Goal: Transaction & Acquisition: Purchase product/service

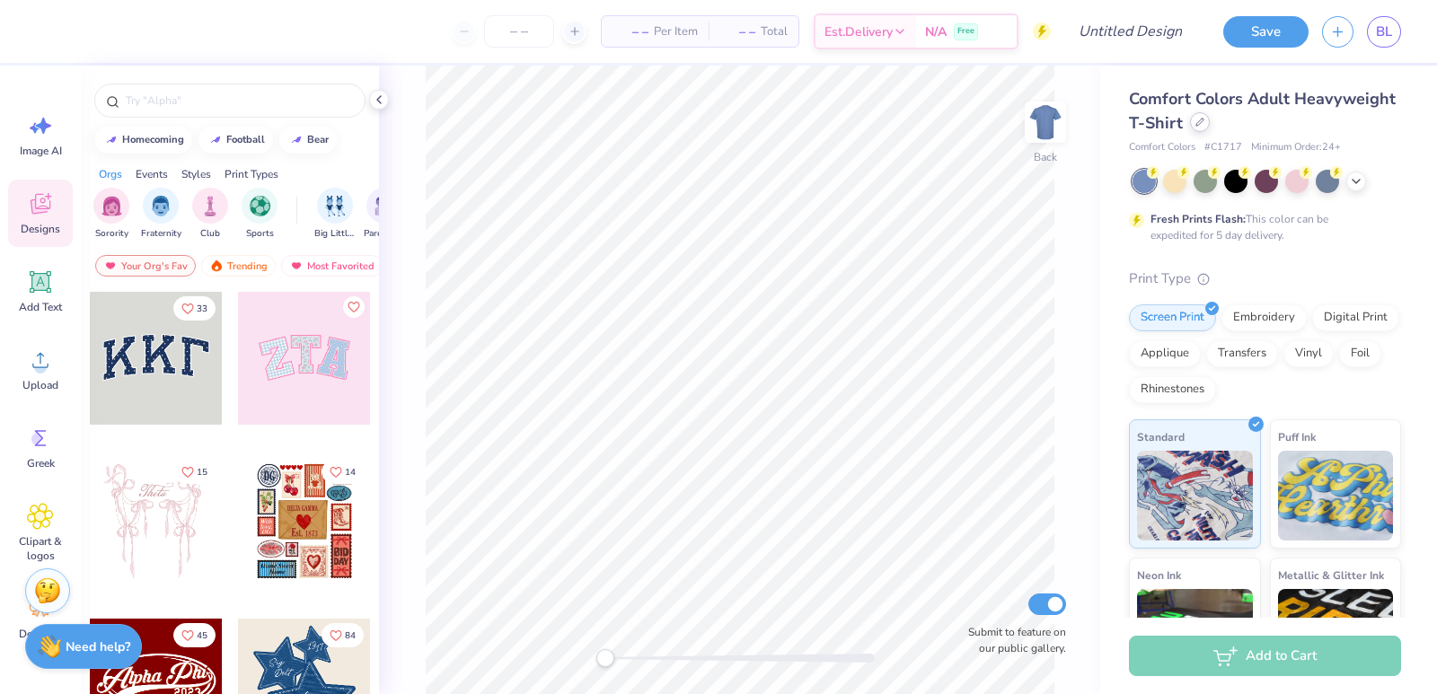
click at [1210, 130] on div at bounding box center [1200, 122] width 20 height 20
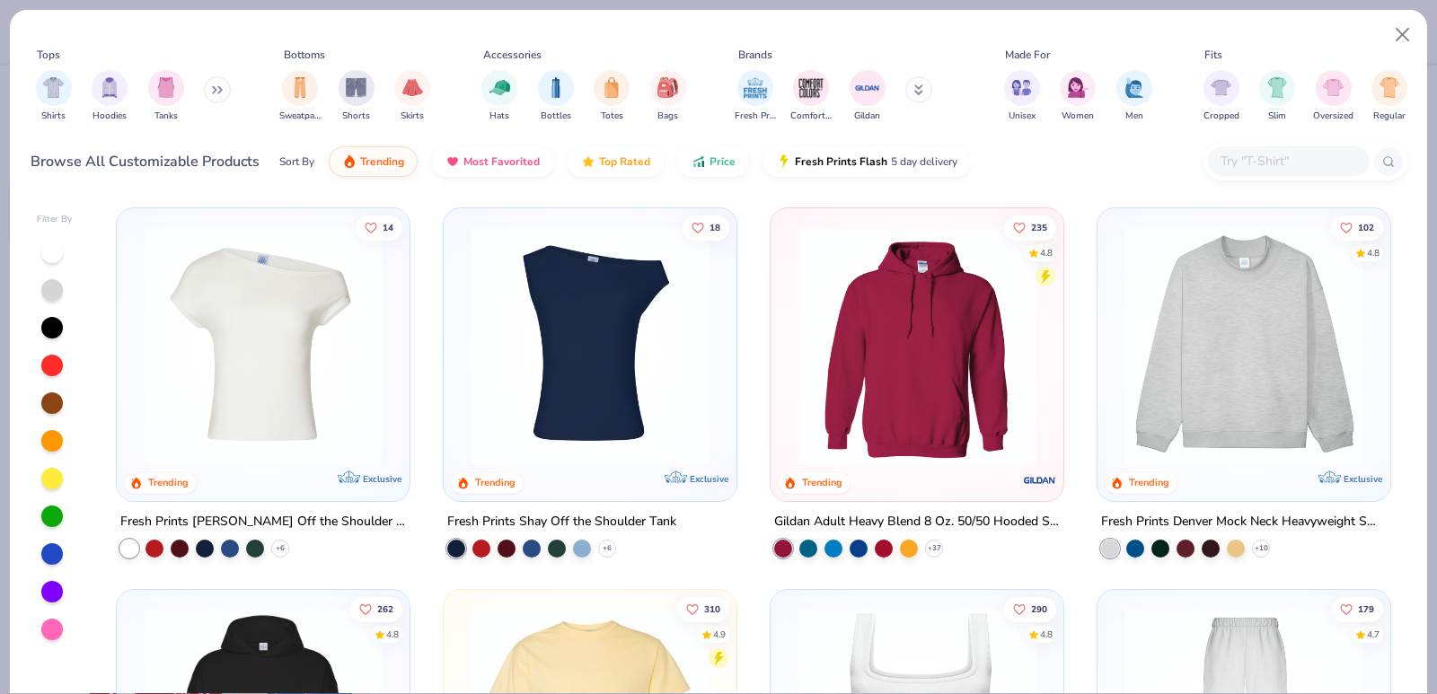
click at [1251, 165] on input "text" at bounding box center [1288, 161] width 138 height 21
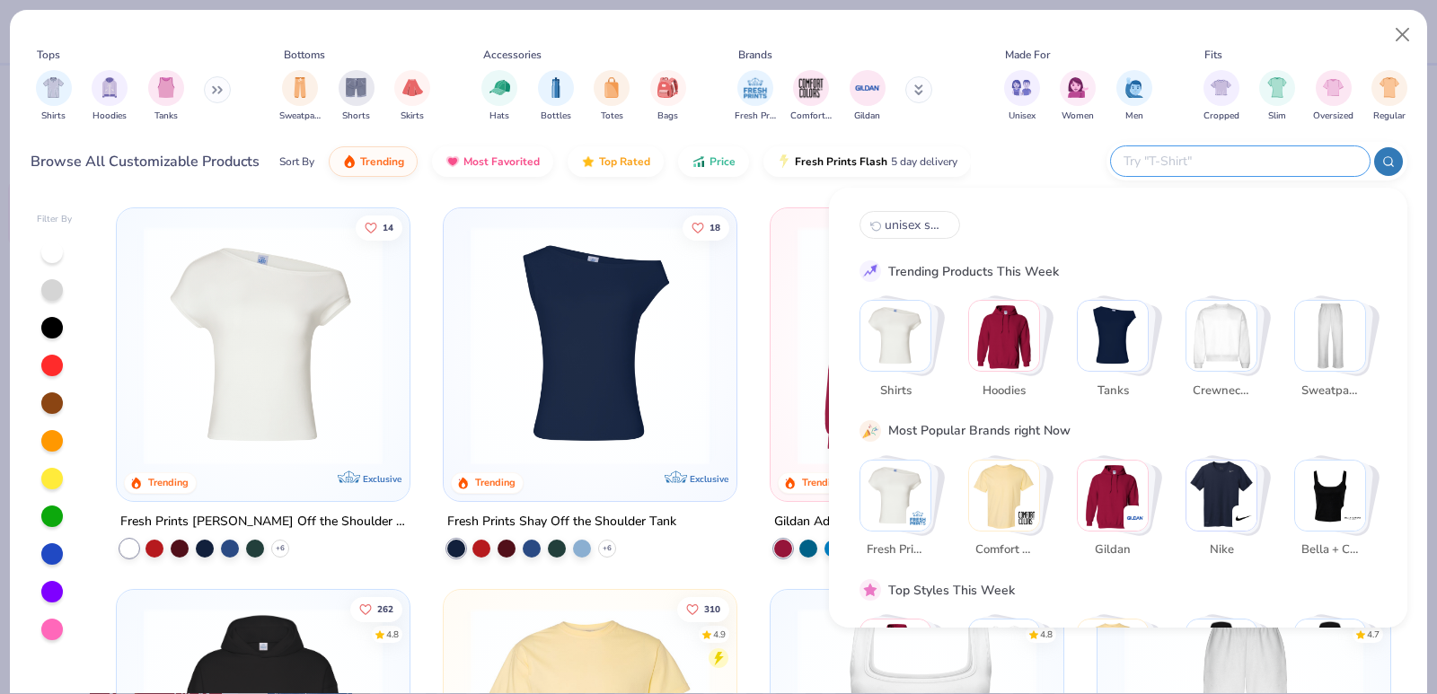
click at [1329, 338] on img "Stack Card Button Sweatpants" at bounding box center [1330, 336] width 70 height 70
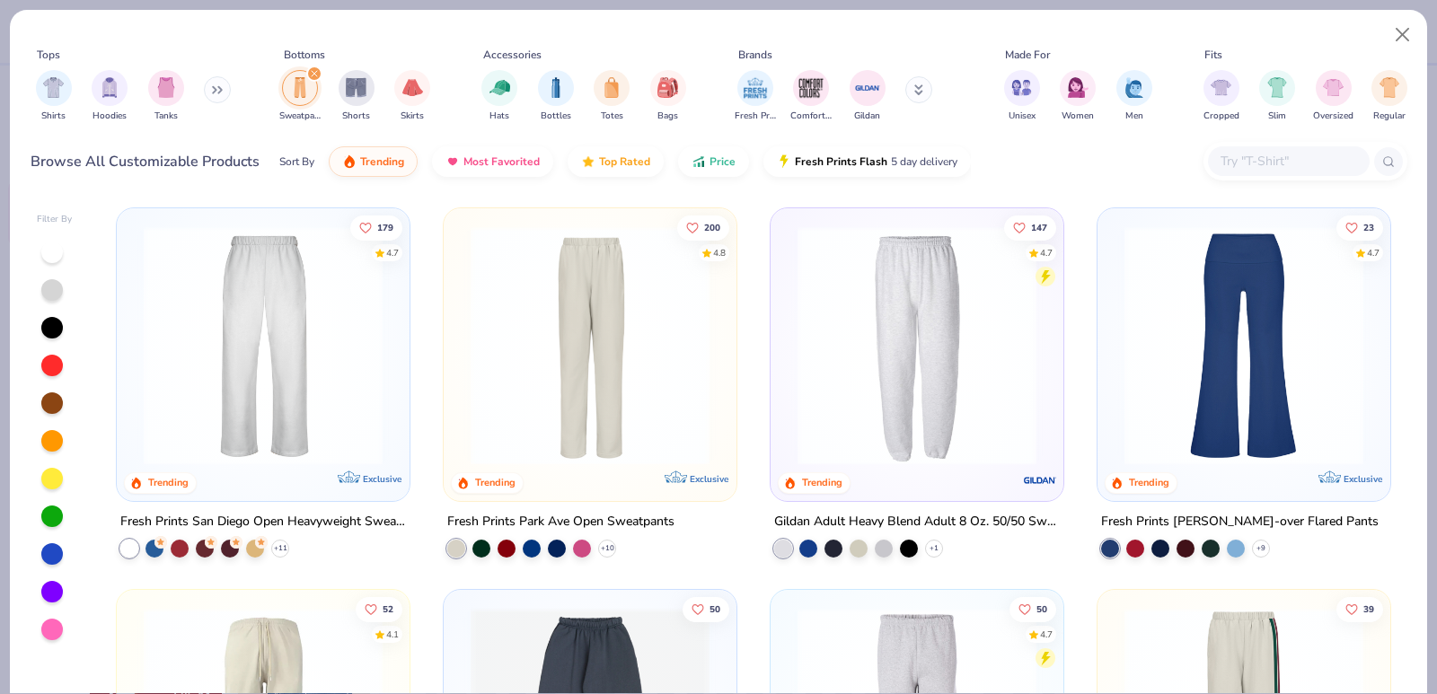
click at [1235, 163] on input "text" at bounding box center [1288, 161] width 138 height 21
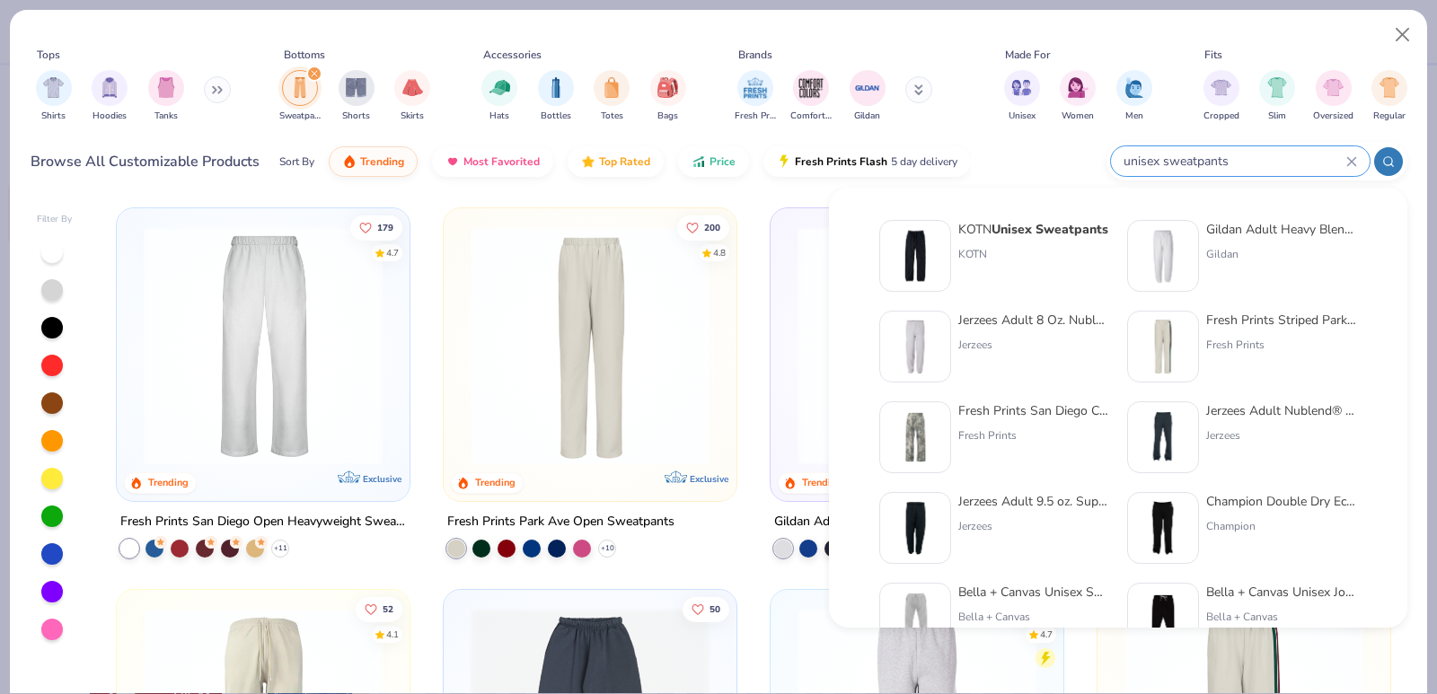
type input "unisex sweatpants"
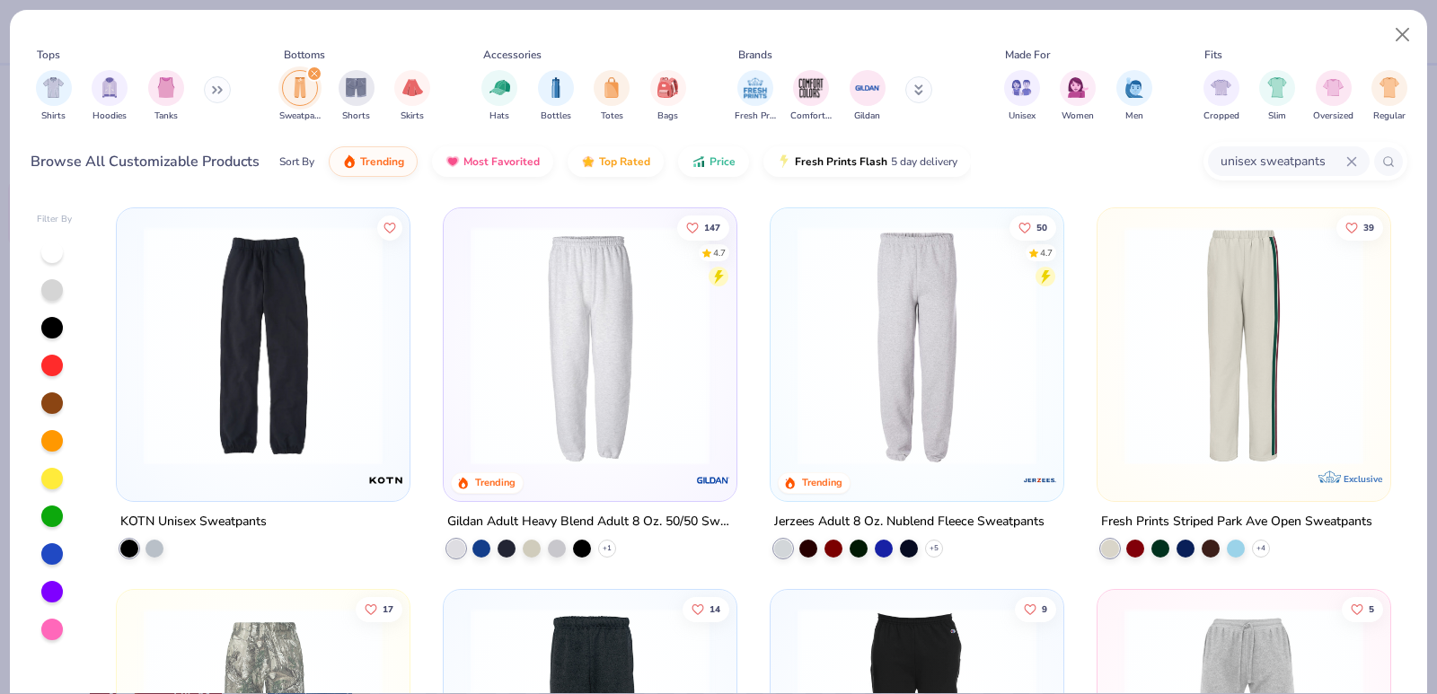
click at [631, 515] on div "Gildan Adult Heavy Blend Adult 8 Oz. 50/50 Sweatpants" at bounding box center [590, 522] width 286 height 22
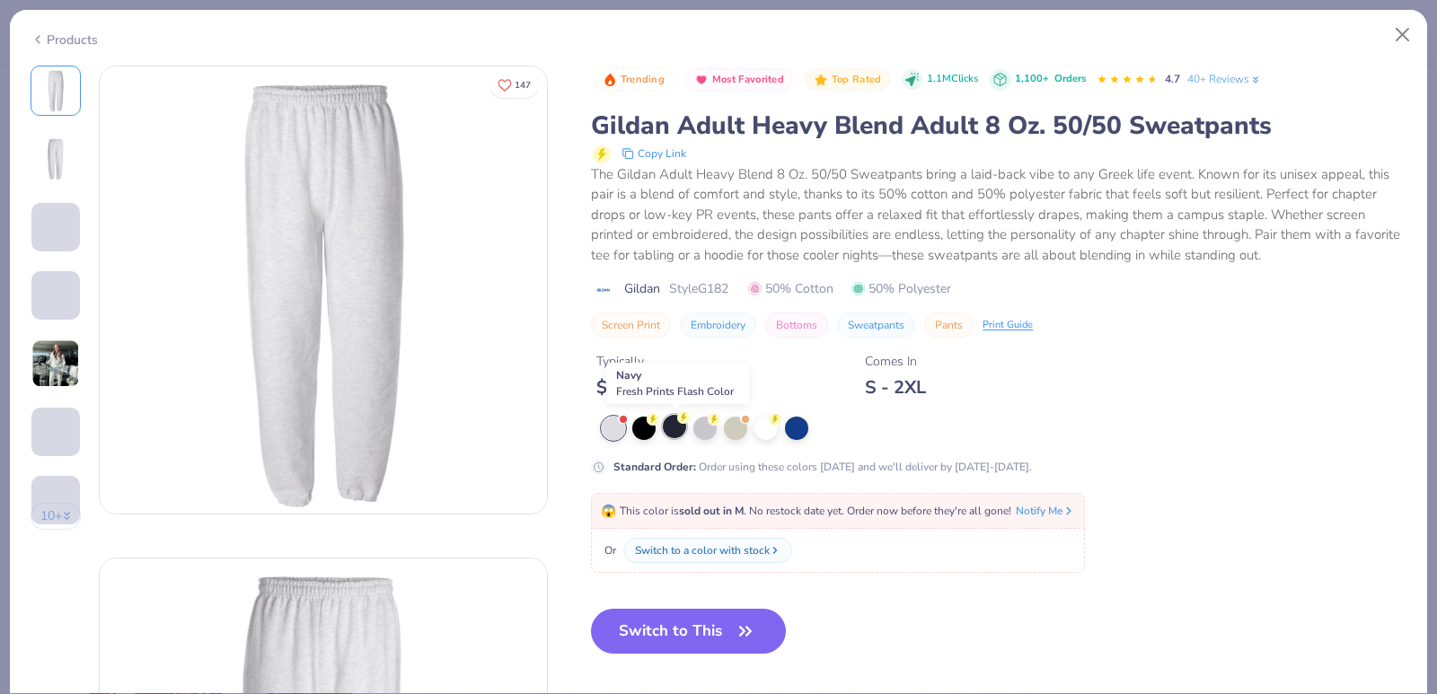
click at [675, 427] on div at bounding box center [674, 426] width 23 height 23
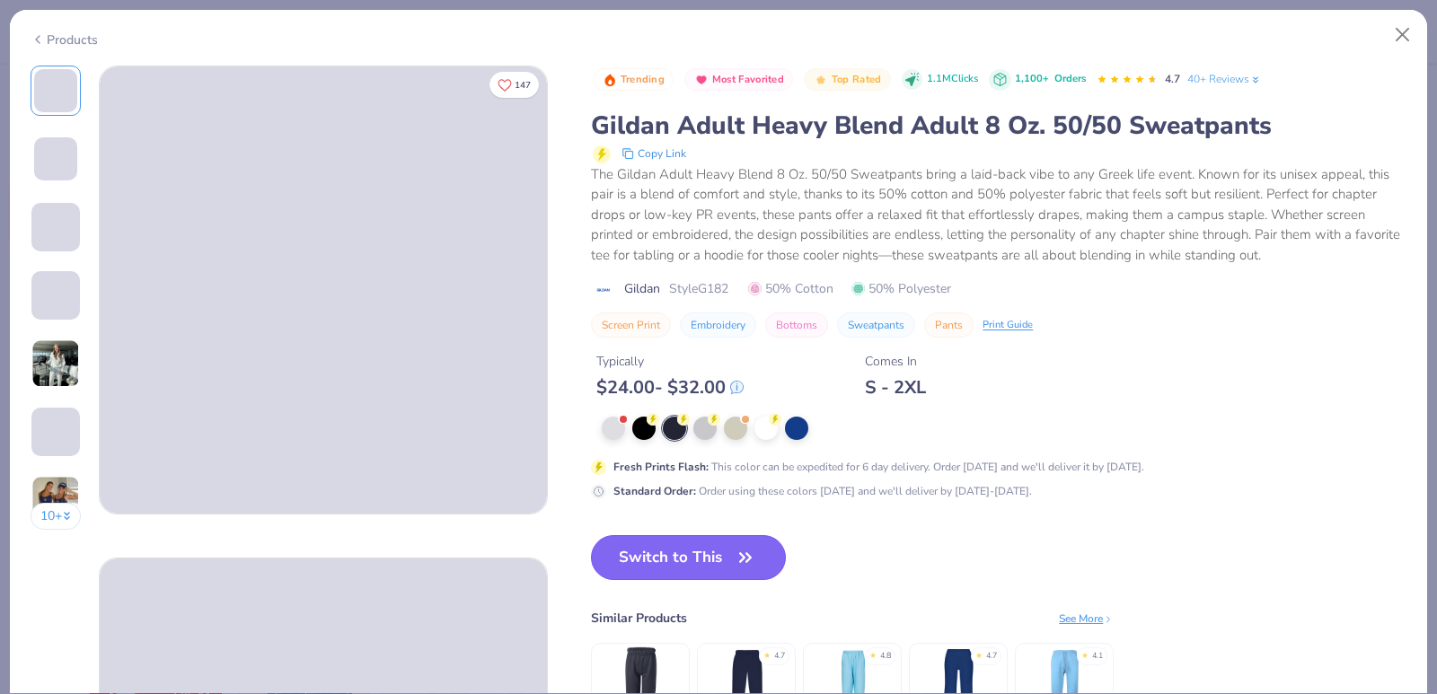
click at [688, 557] on button "Switch to This" at bounding box center [688, 557] width 195 height 45
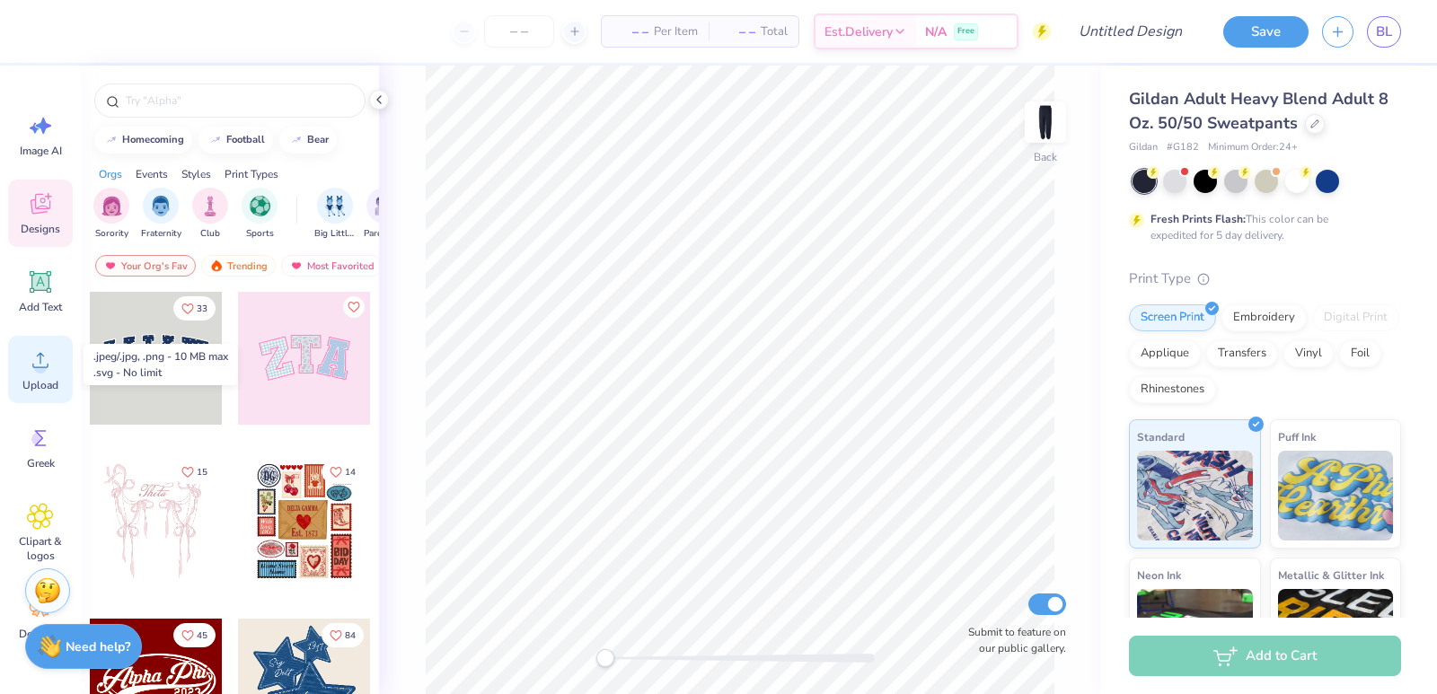
click at [41, 348] on icon at bounding box center [40, 360] width 27 height 27
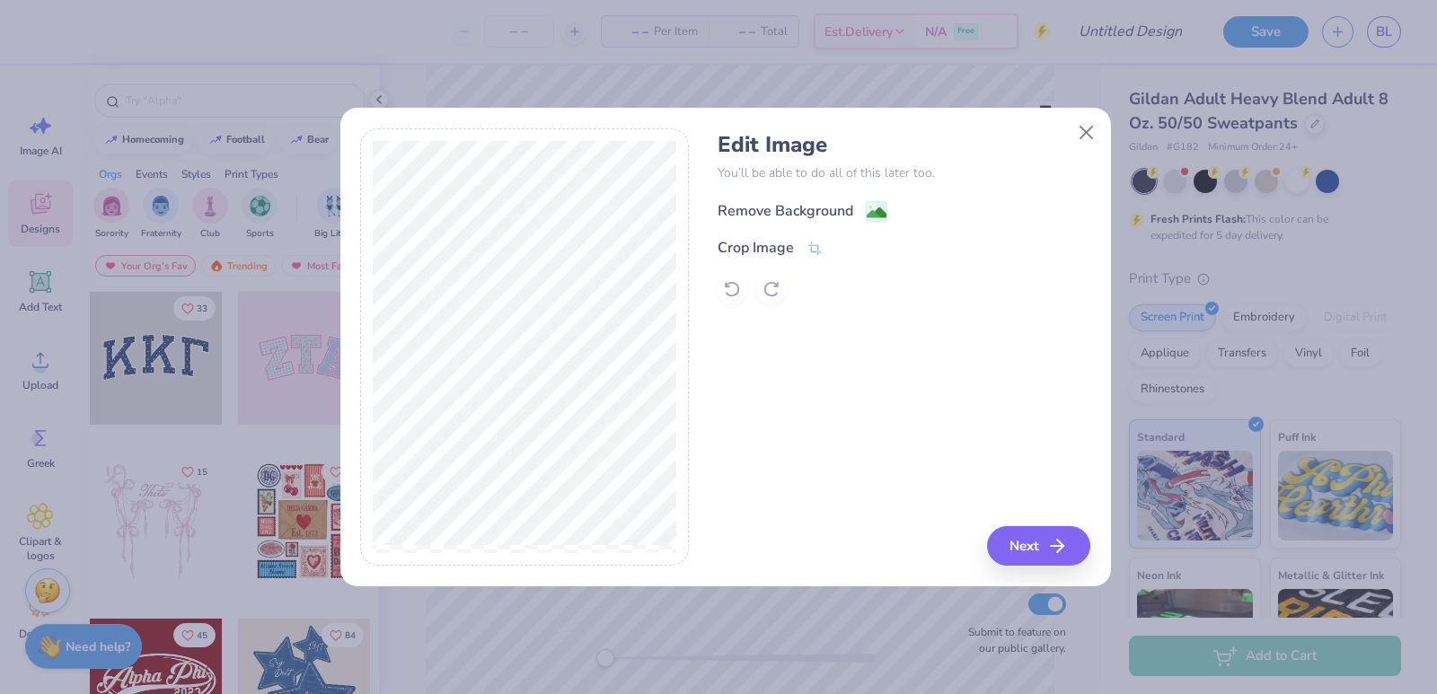
click at [863, 211] on div "Remove Background" at bounding box center [802, 211] width 170 height 22
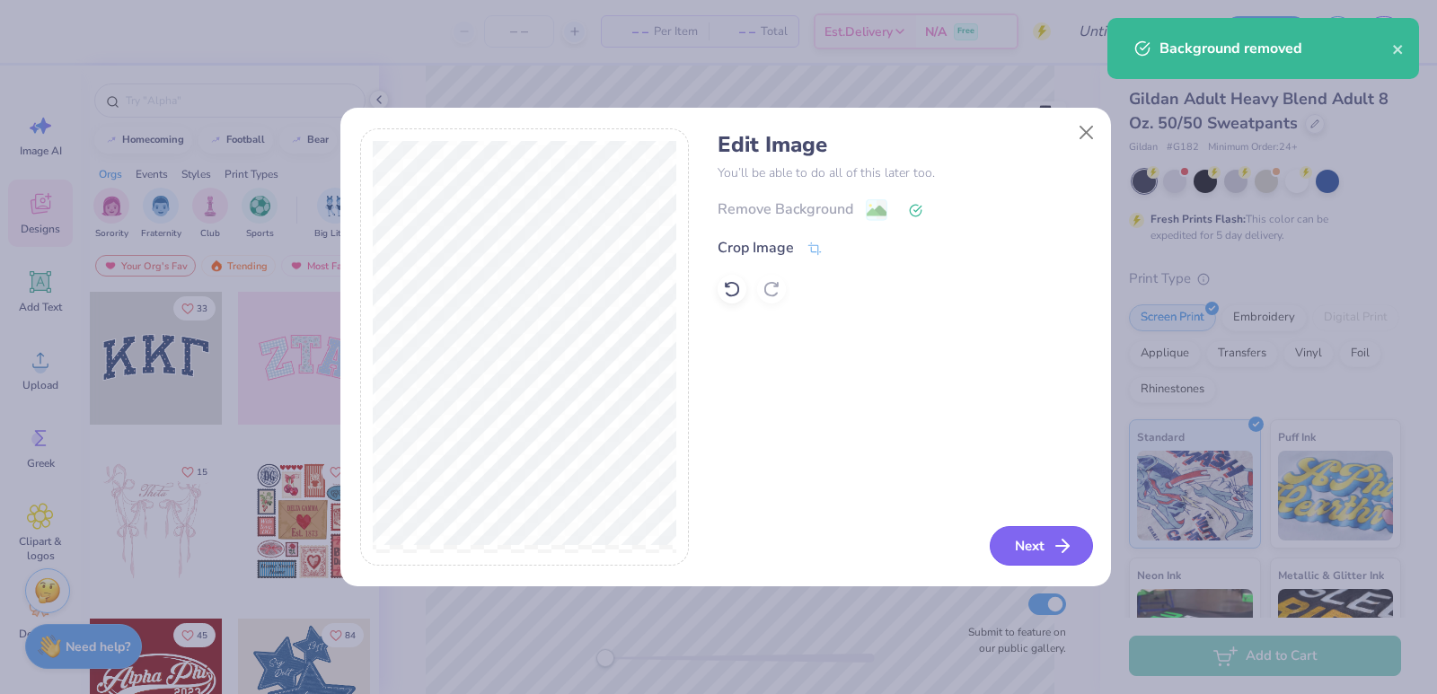
click at [1031, 532] on button "Next" at bounding box center [1041, 546] width 103 height 40
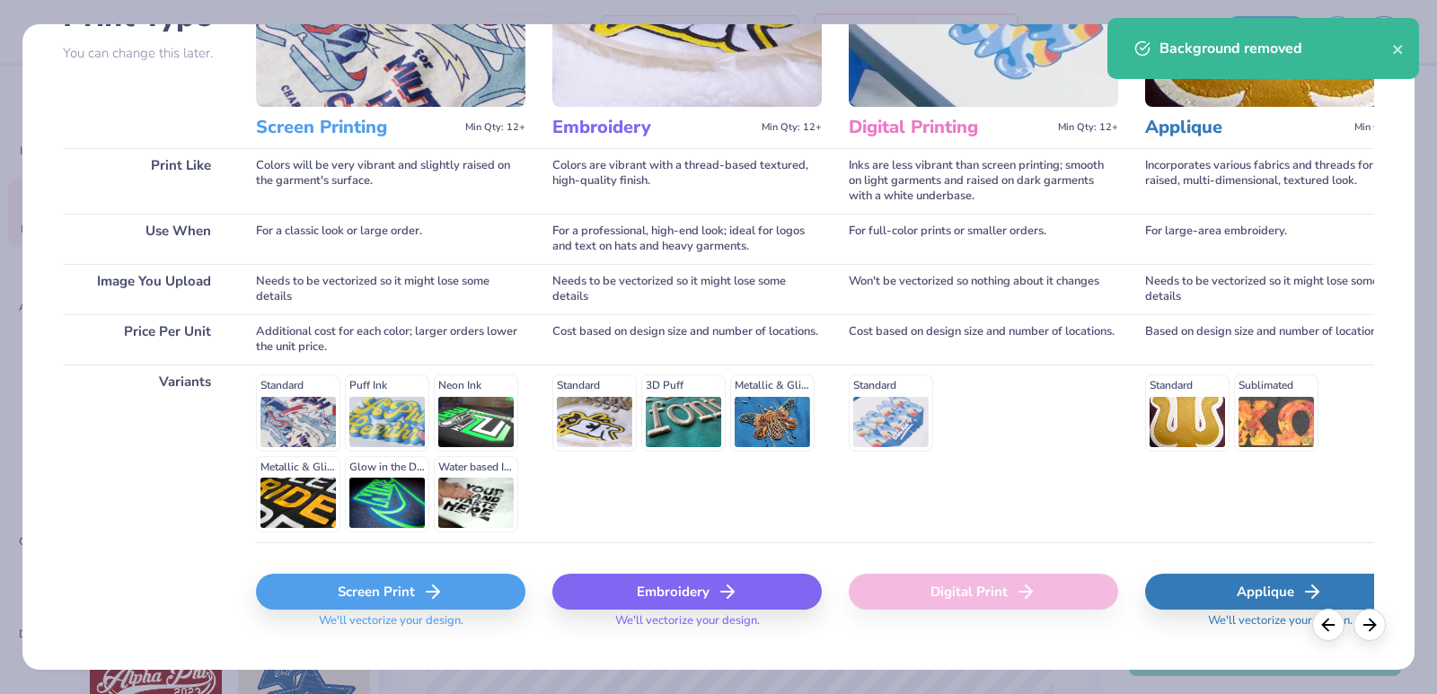
scroll to position [201, 0]
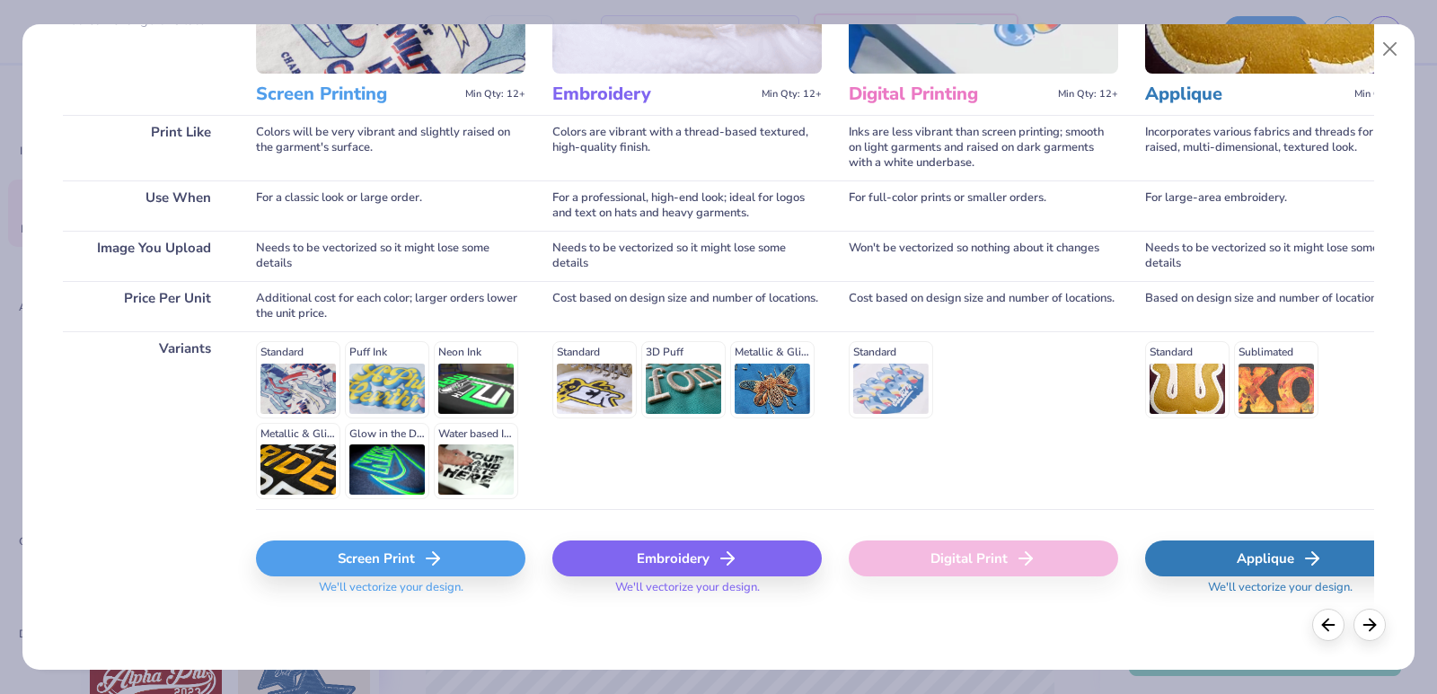
click at [439, 551] on icon at bounding box center [433, 559] width 22 height 22
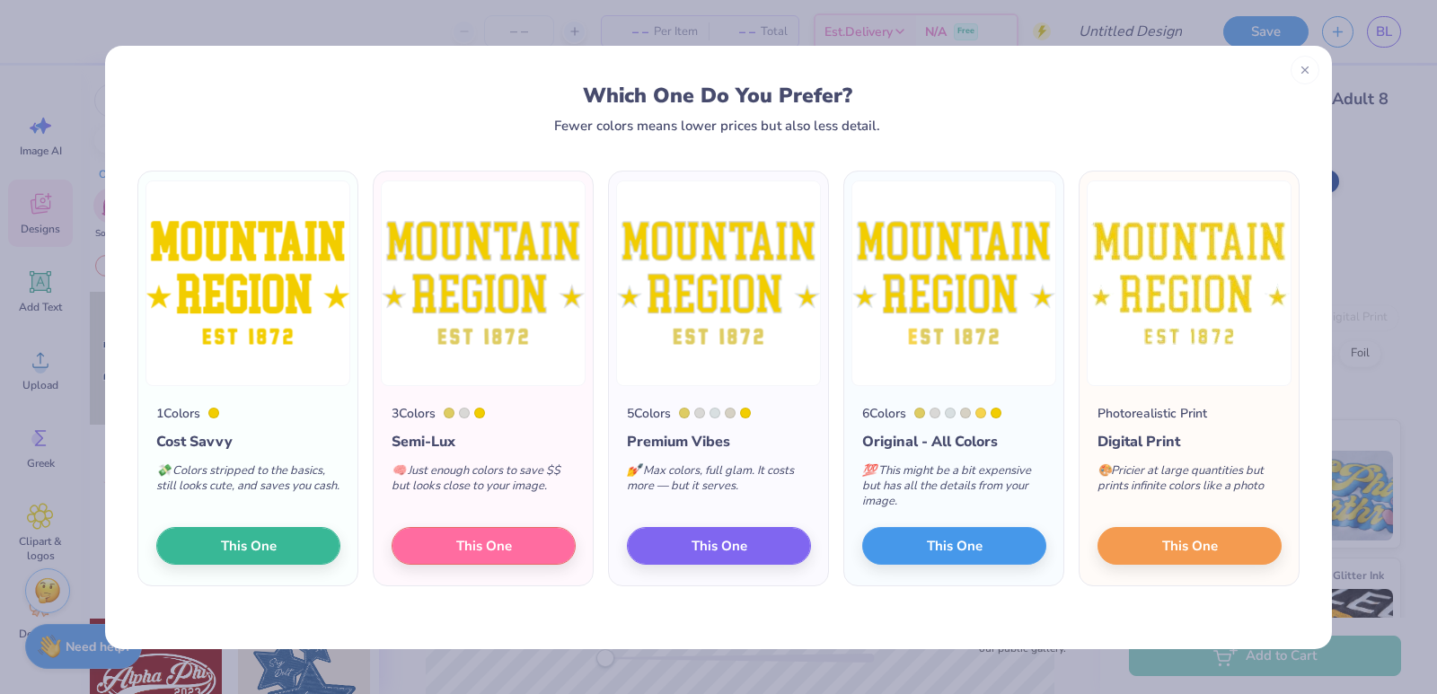
click at [1106, 565] on div "Photorealistic Print Digital Print 🎨 Pricier at large quantities but prints inf…" at bounding box center [1188, 486] width 219 height 200
click at [1201, 534] on span "This One" at bounding box center [1190, 542] width 56 height 21
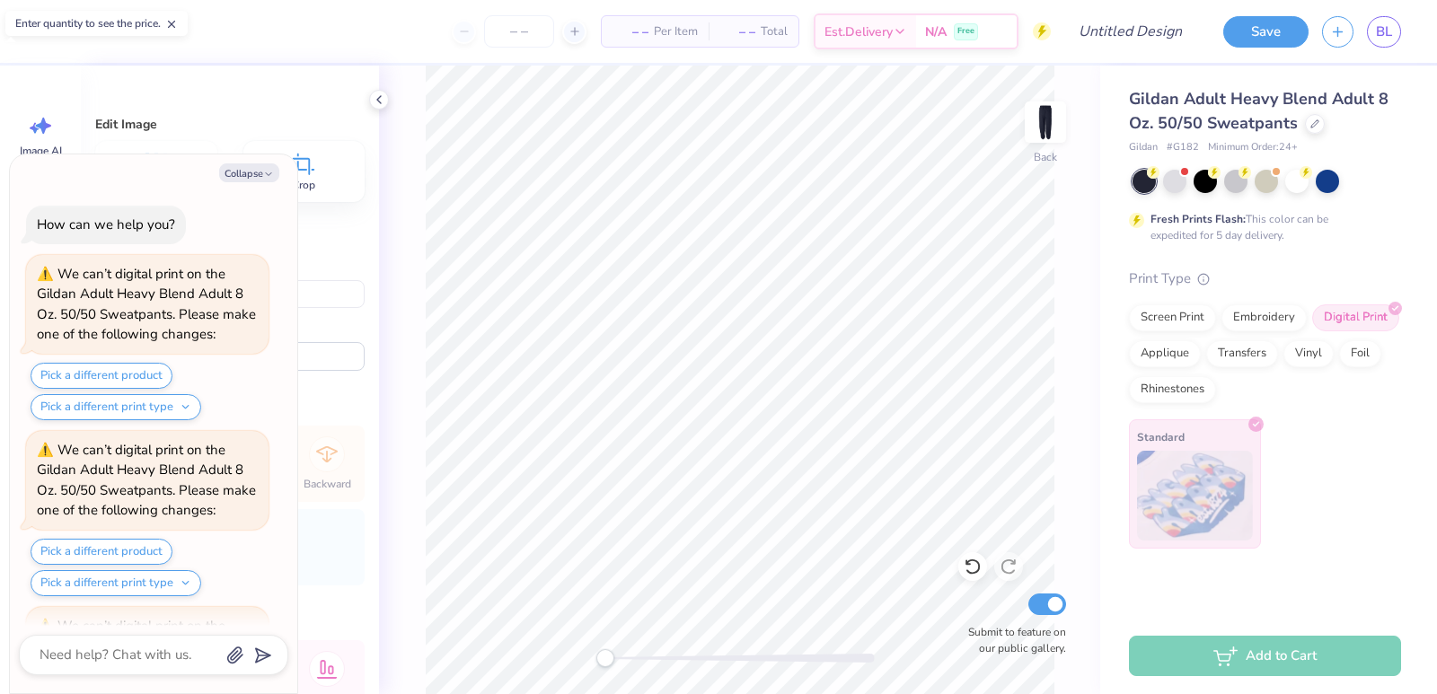
scroll to position [161, 0]
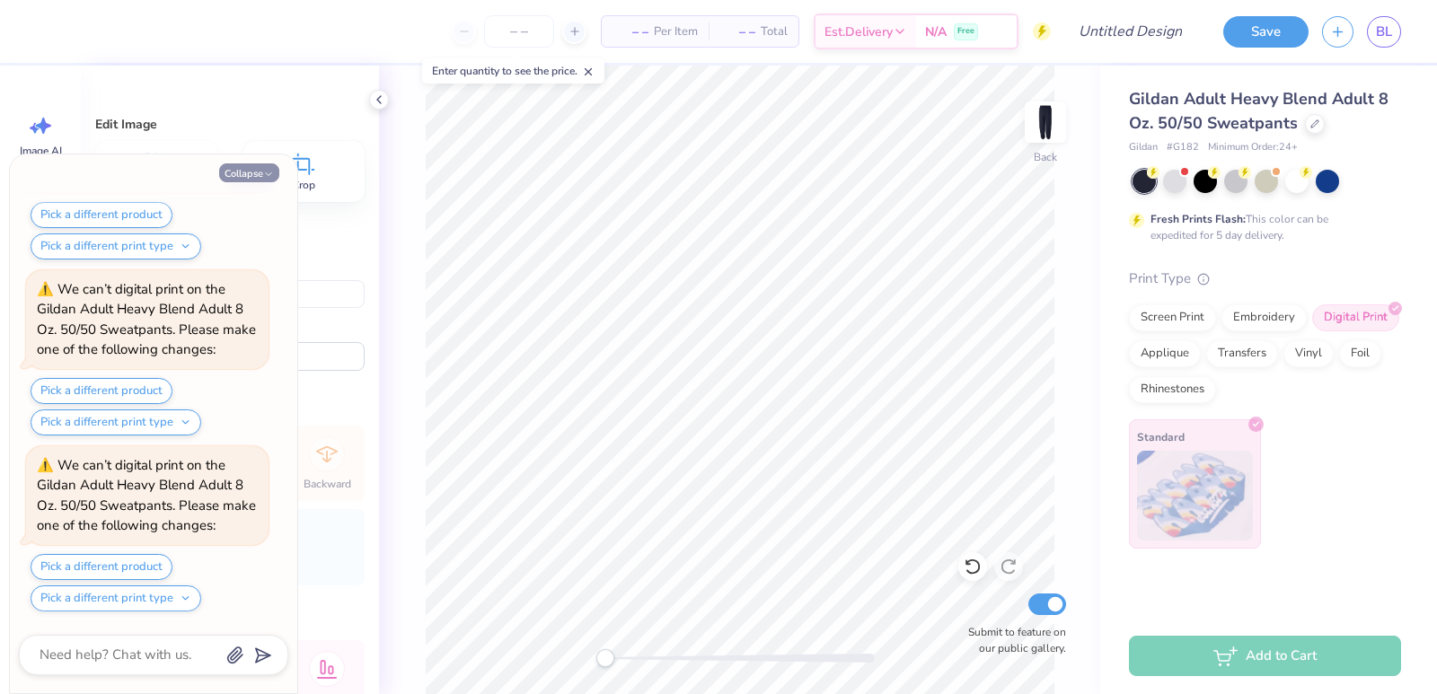
click at [233, 173] on button "Collapse" at bounding box center [249, 172] width 60 height 19
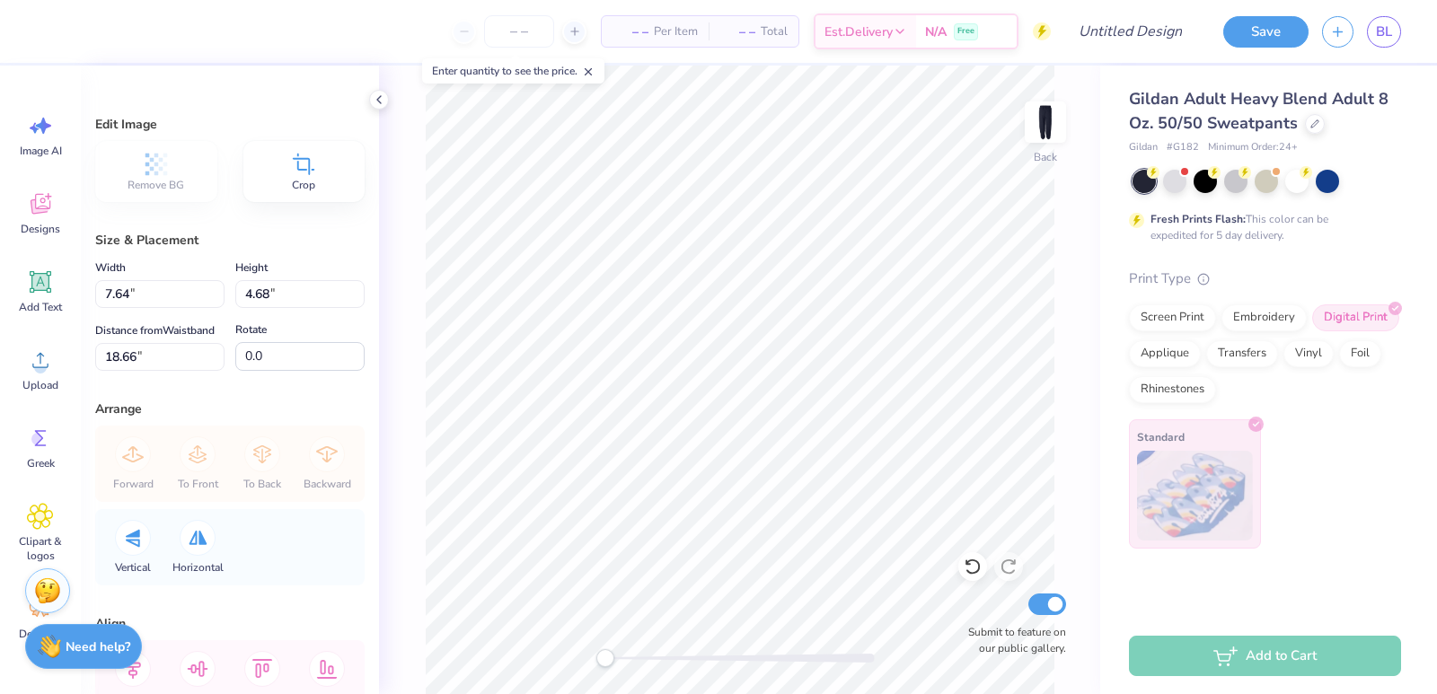
type textarea "x"
type input "-90.4"
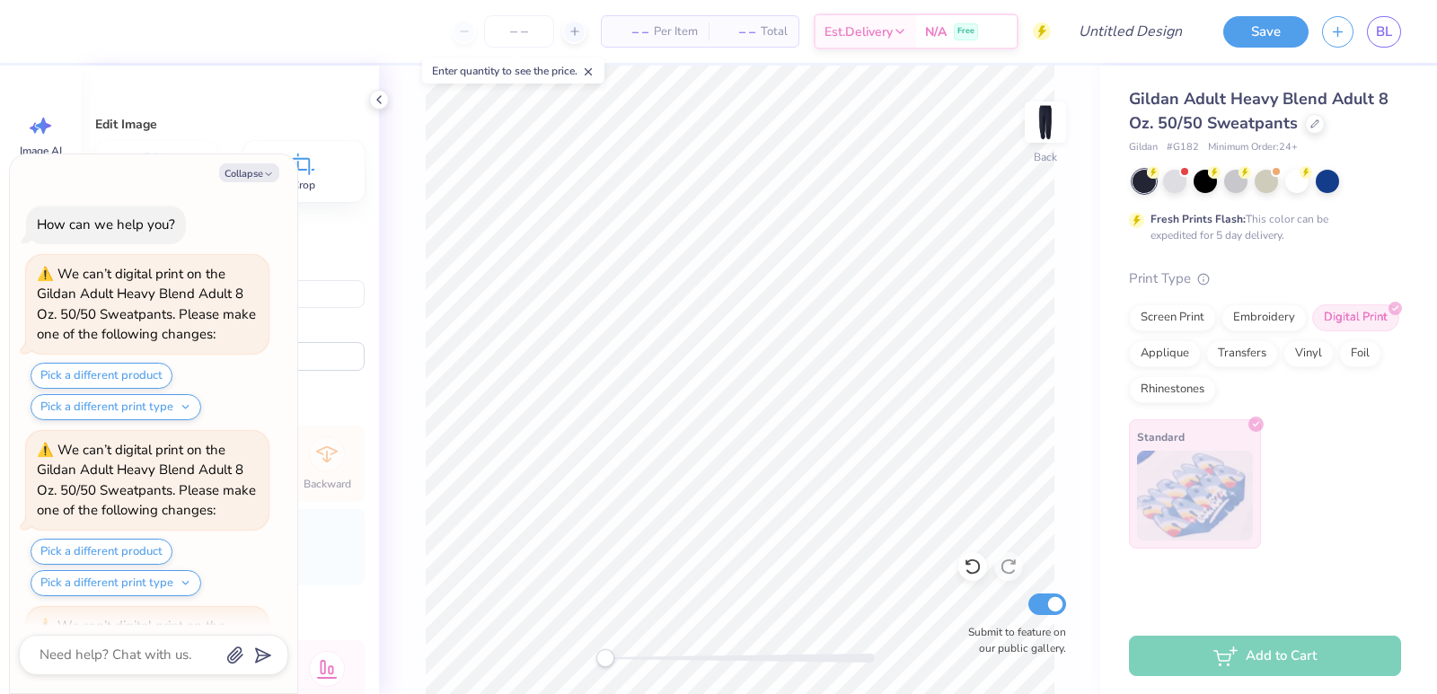
scroll to position [337, 0]
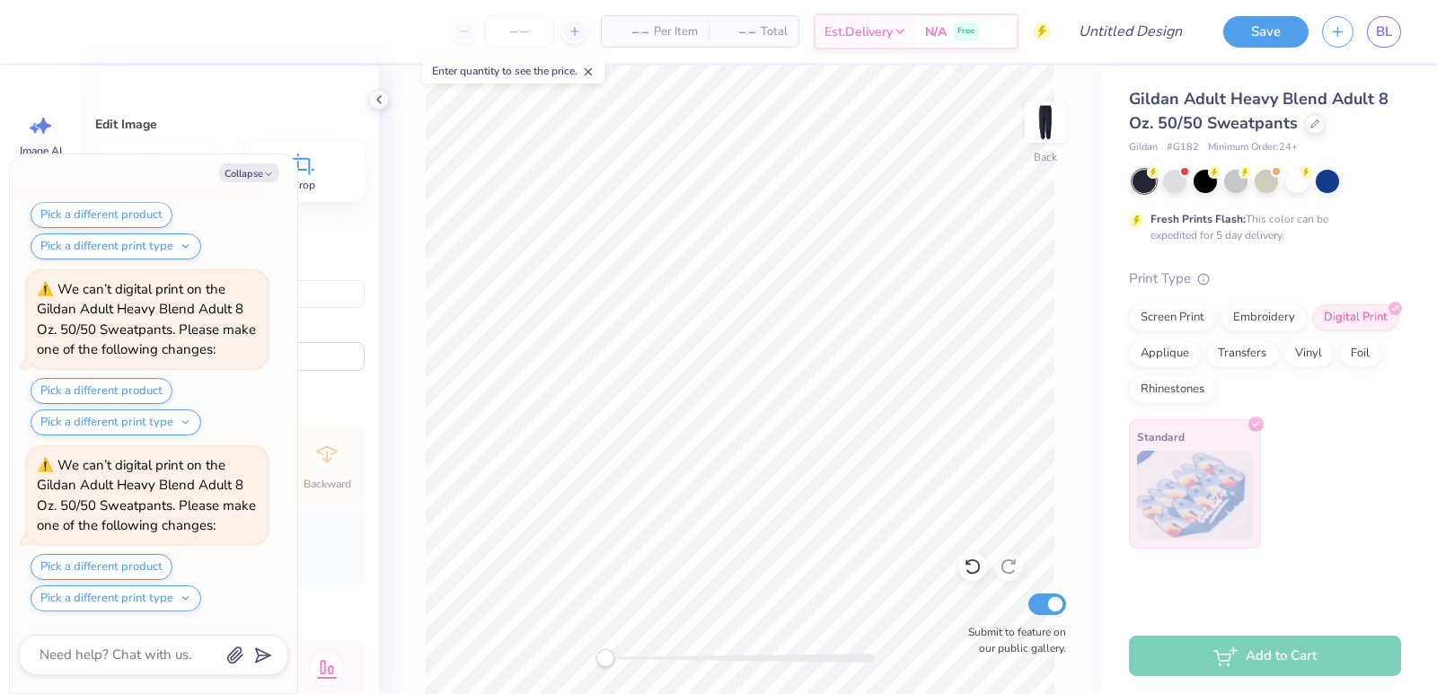
click at [273, 161] on div "Collapse How can we help you? We can’t digital print on the Gildan Adult Heavy …" at bounding box center [153, 423] width 287 height 539
click at [268, 164] on button "Collapse" at bounding box center [249, 172] width 60 height 19
type textarea "x"
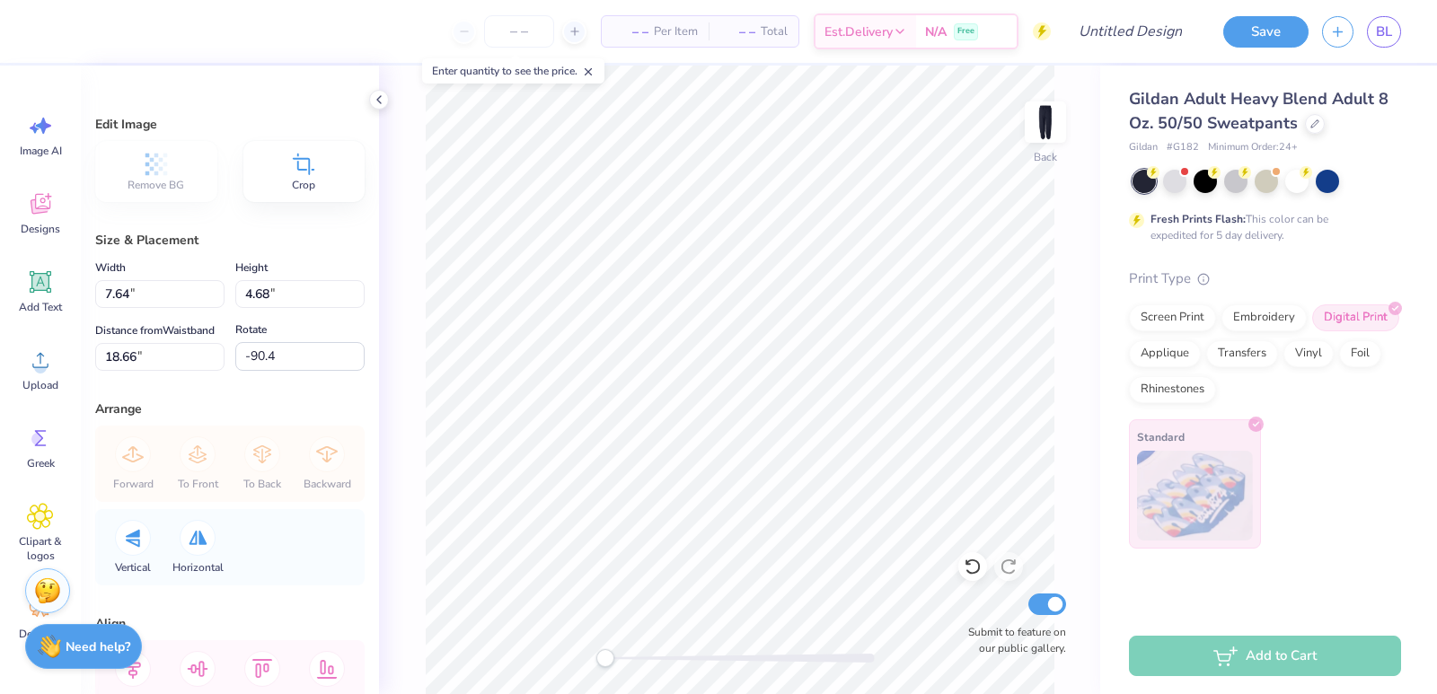
click at [294, 171] on icon at bounding box center [303, 164] width 27 height 27
type input "0.0"
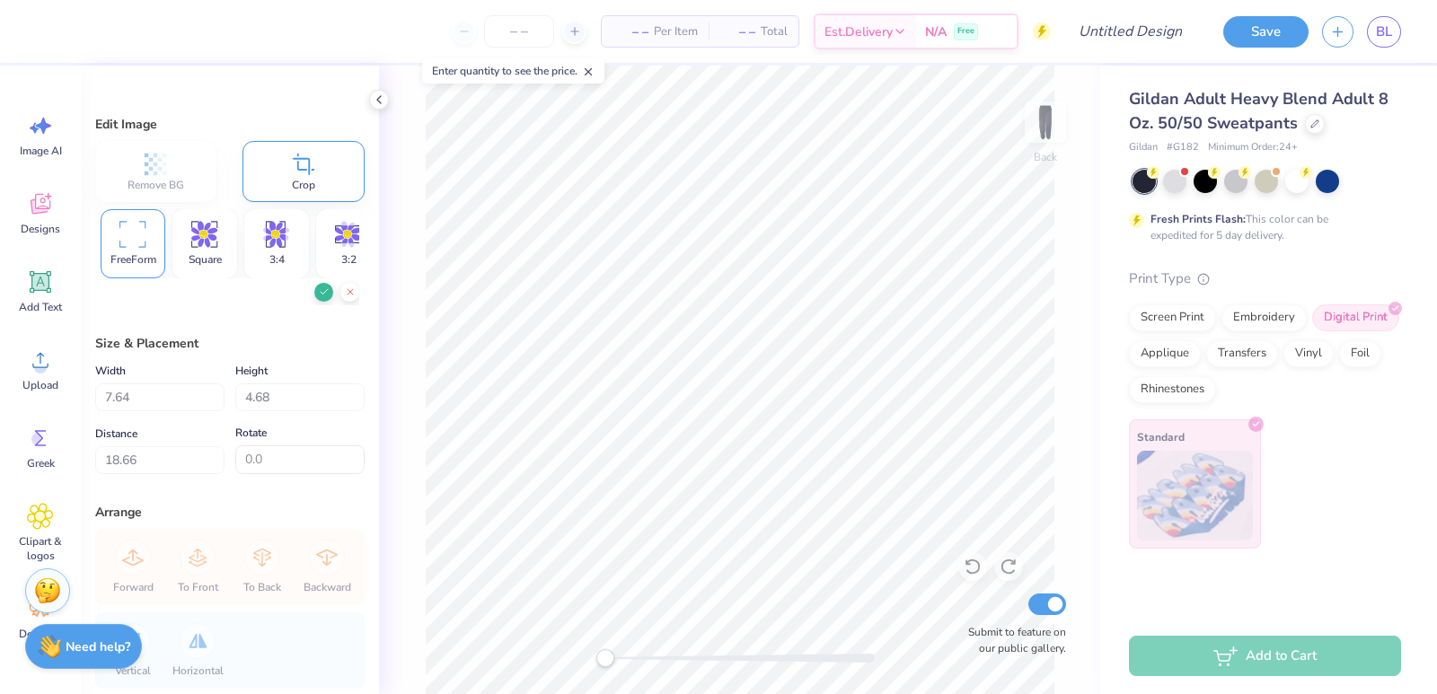
click at [146, 226] on div "FreeForm" at bounding box center [133, 243] width 65 height 69
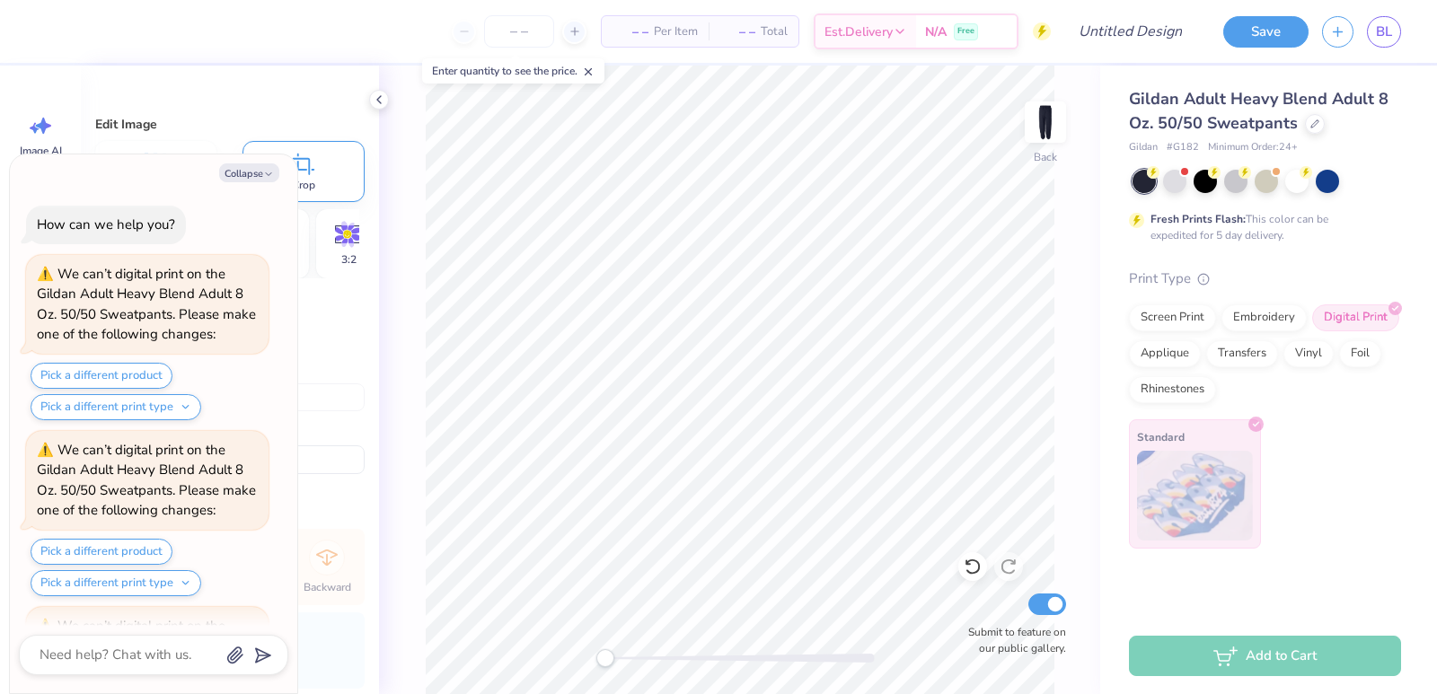
scroll to position [513, 0]
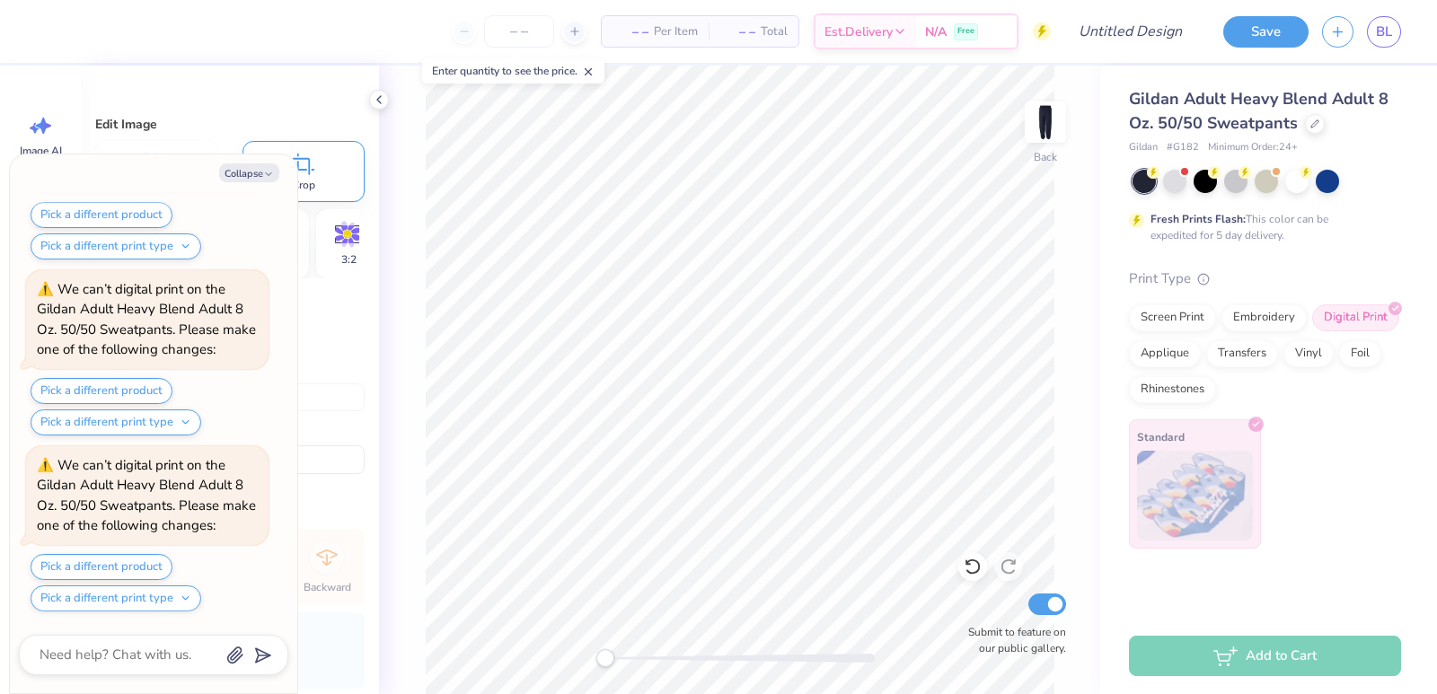
type textarea "x"
type input "4.76"
type input "7.66"
type input "17.17"
type input "-90.4"
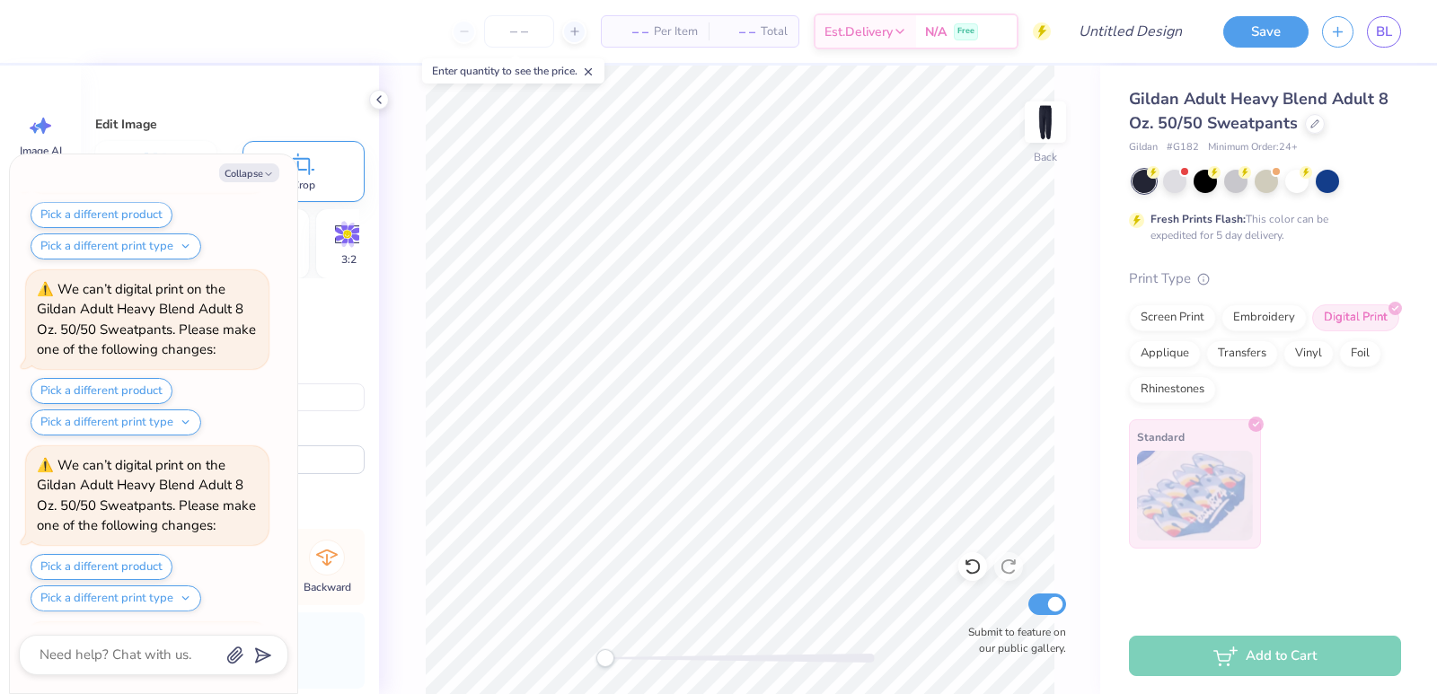
scroll to position [1041, 0]
click at [263, 172] on icon "button" at bounding box center [268, 174] width 11 height 11
type textarea "x"
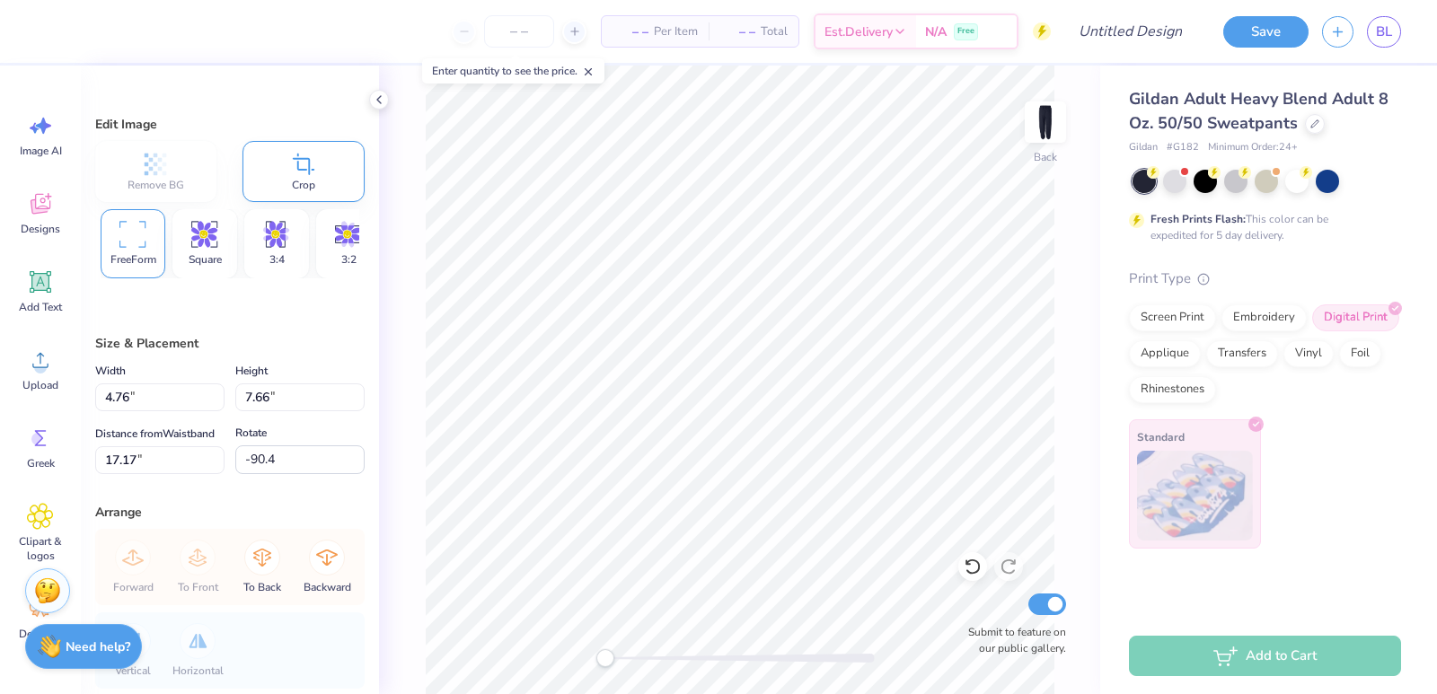
click at [292, 180] on span "Crop" at bounding box center [303, 185] width 23 height 14
click at [125, 228] on icon at bounding box center [132, 234] width 26 height 27
type input "0.0"
click at [206, 235] on icon at bounding box center [204, 234] width 26 height 27
click at [132, 252] on span "FreeForm" at bounding box center [133, 259] width 46 height 14
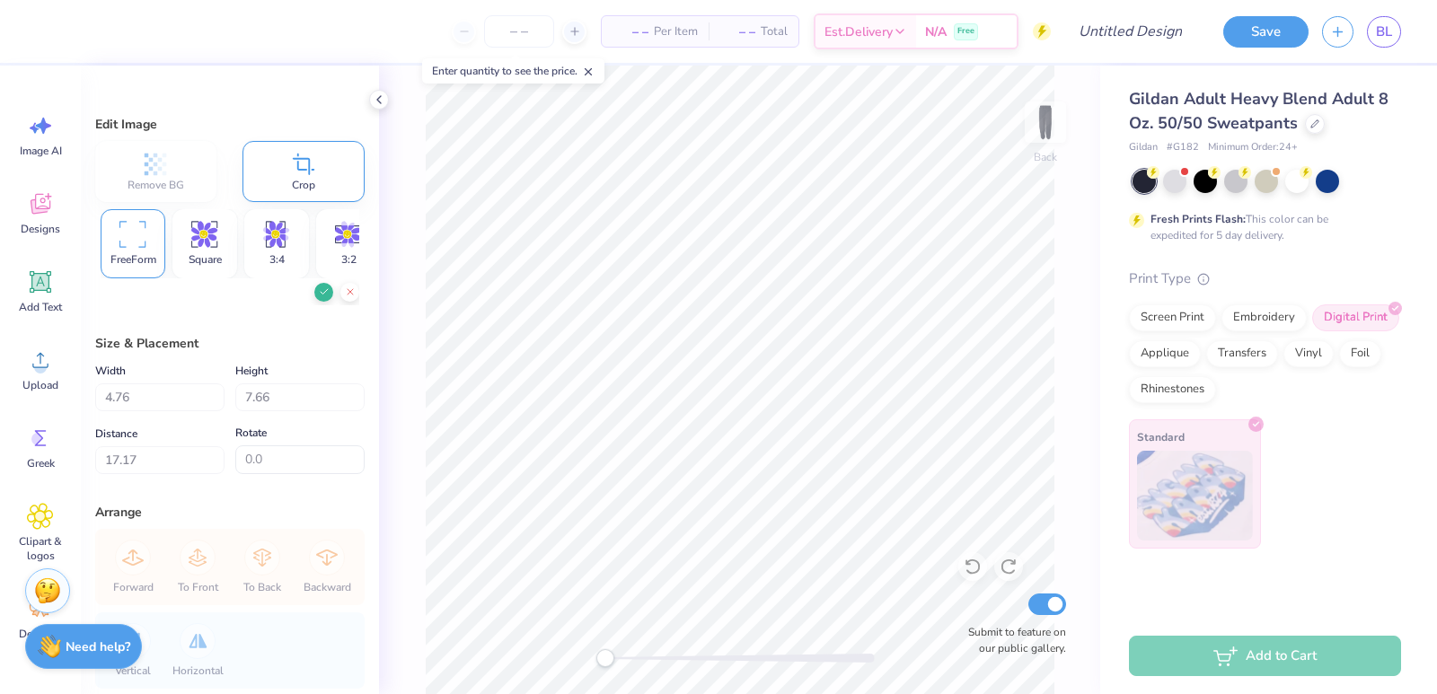
click at [319, 286] on icon at bounding box center [324, 291] width 11 height 11
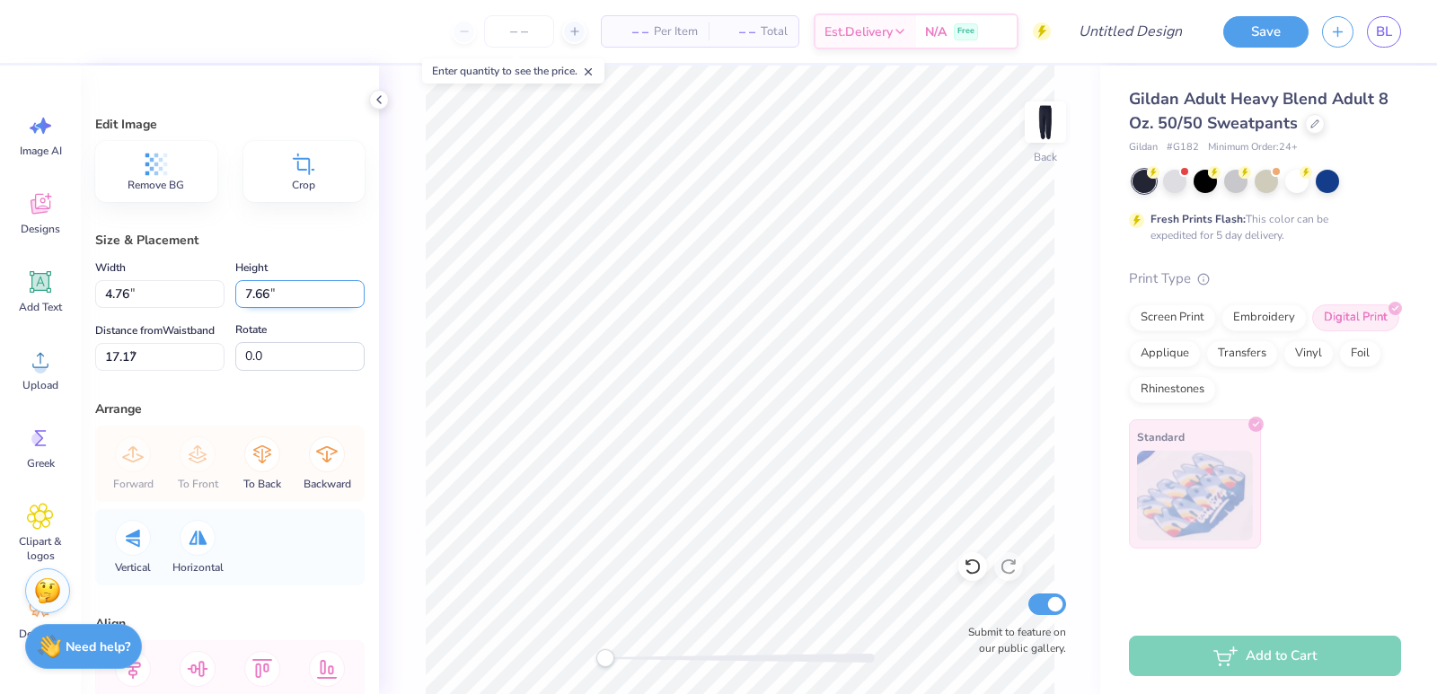
type input "1.61"
type input "7.33"
type input "7.87"
type textarea "x"
type input "-90.4"
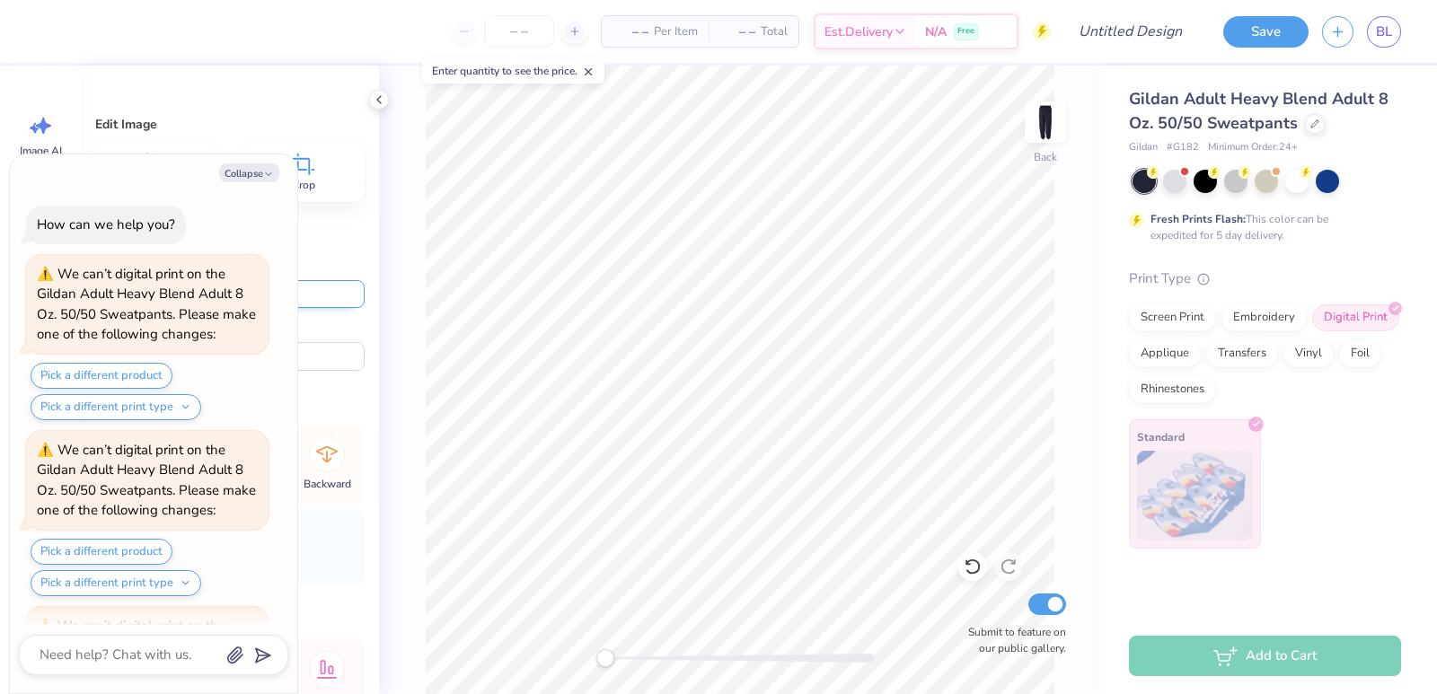
scroll to position [1217, 0]
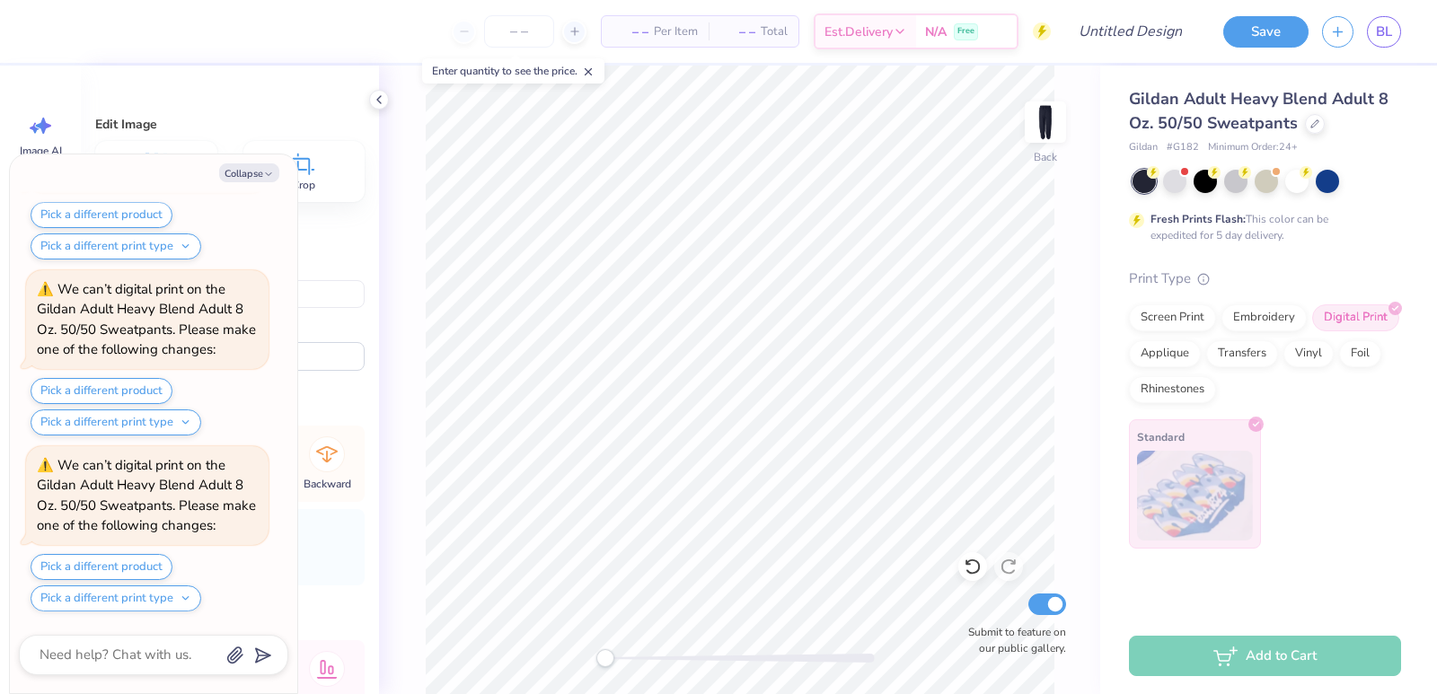
type textarea "x"
type input "0.0"
click at [263, 166] on button "Collapse" at bounding box center [249, 172] width 60 height 19
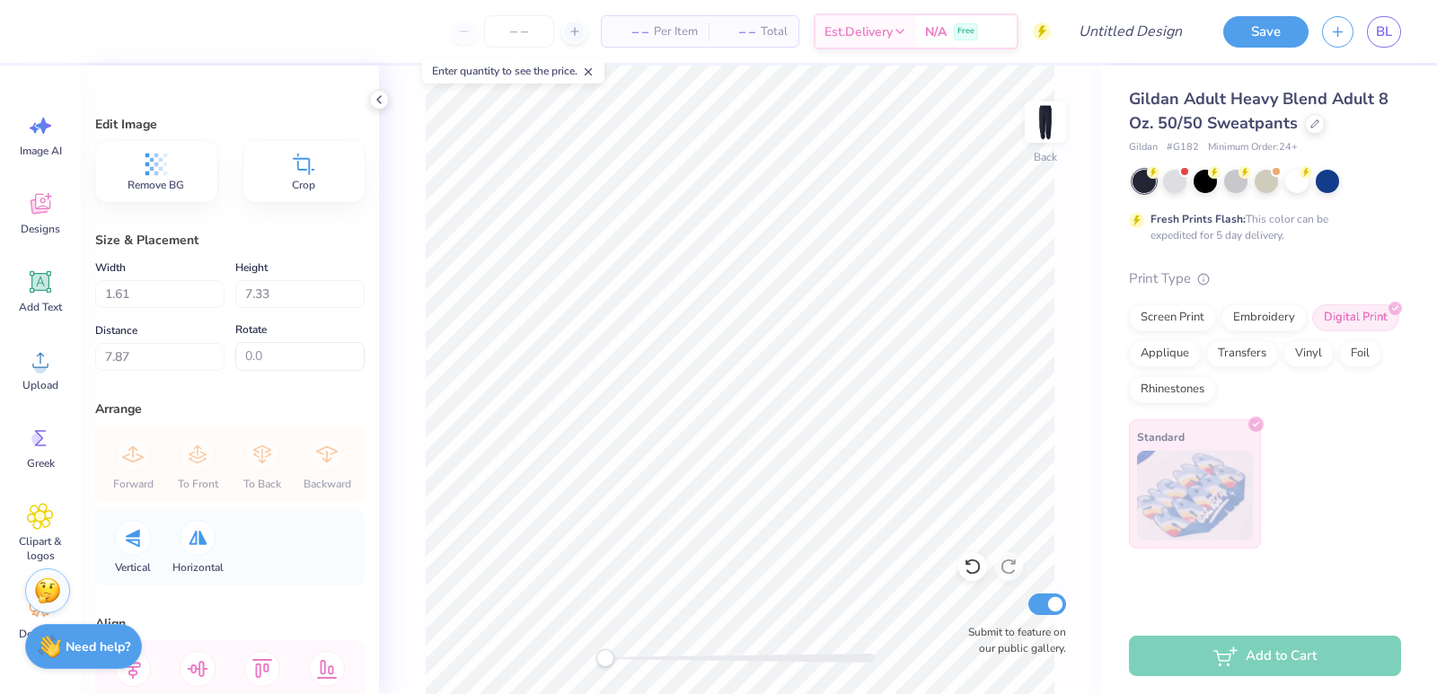
click at [278, 173] on div "Crop" at bounding box center [304, 171] width 122 height 61
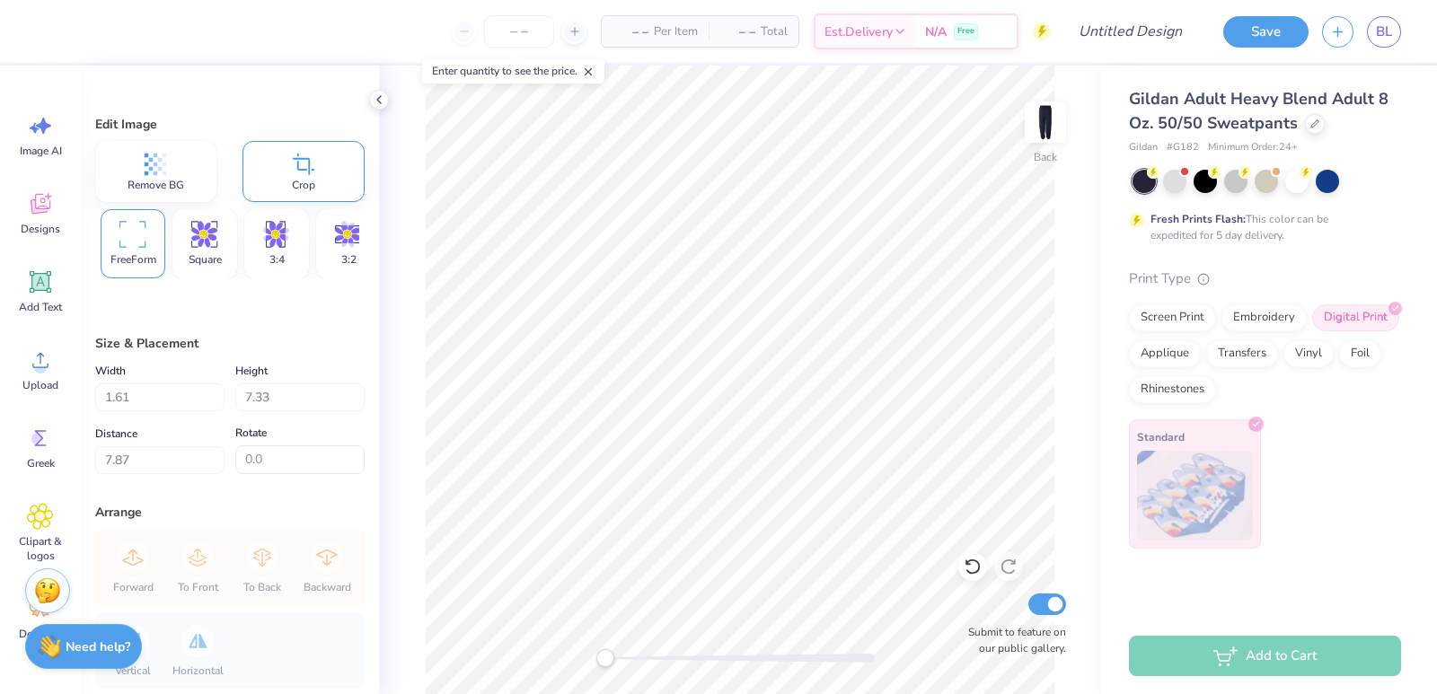
type textarea "x"
type input "-90.4"
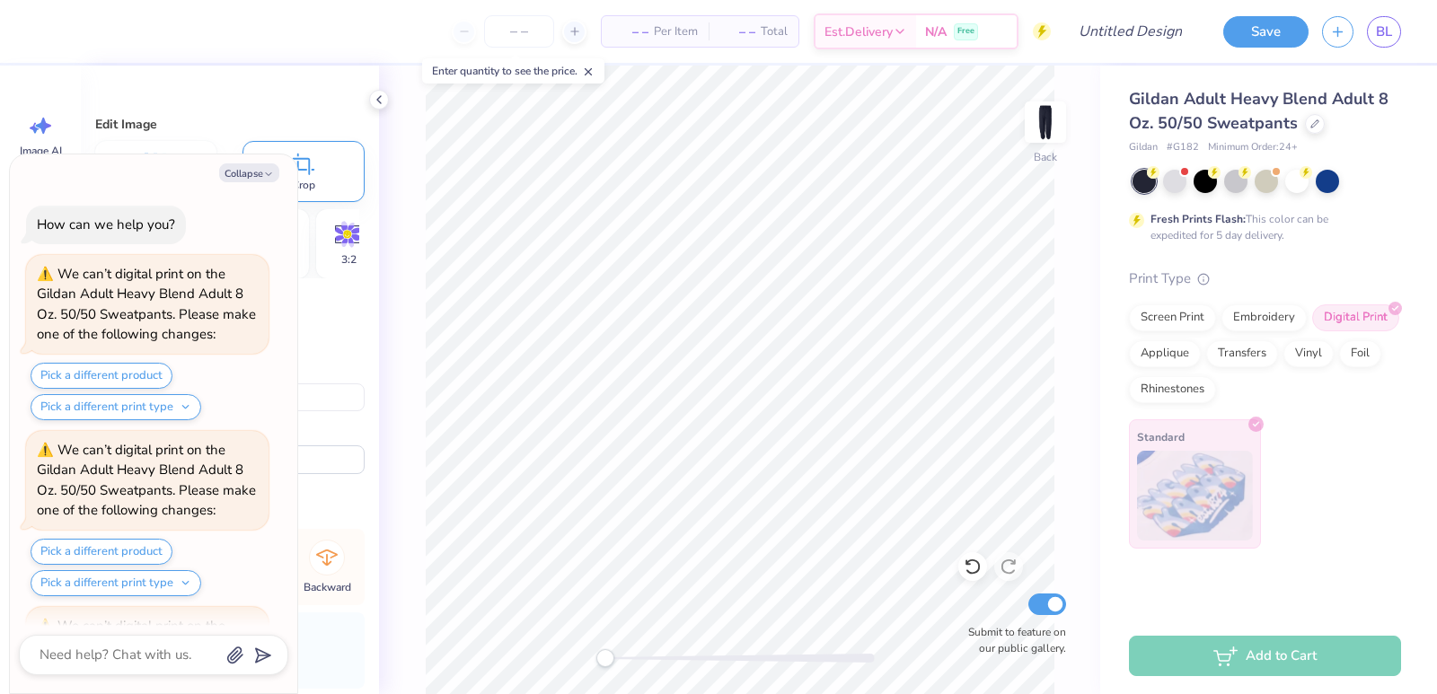
scroll to position [1393, 0]
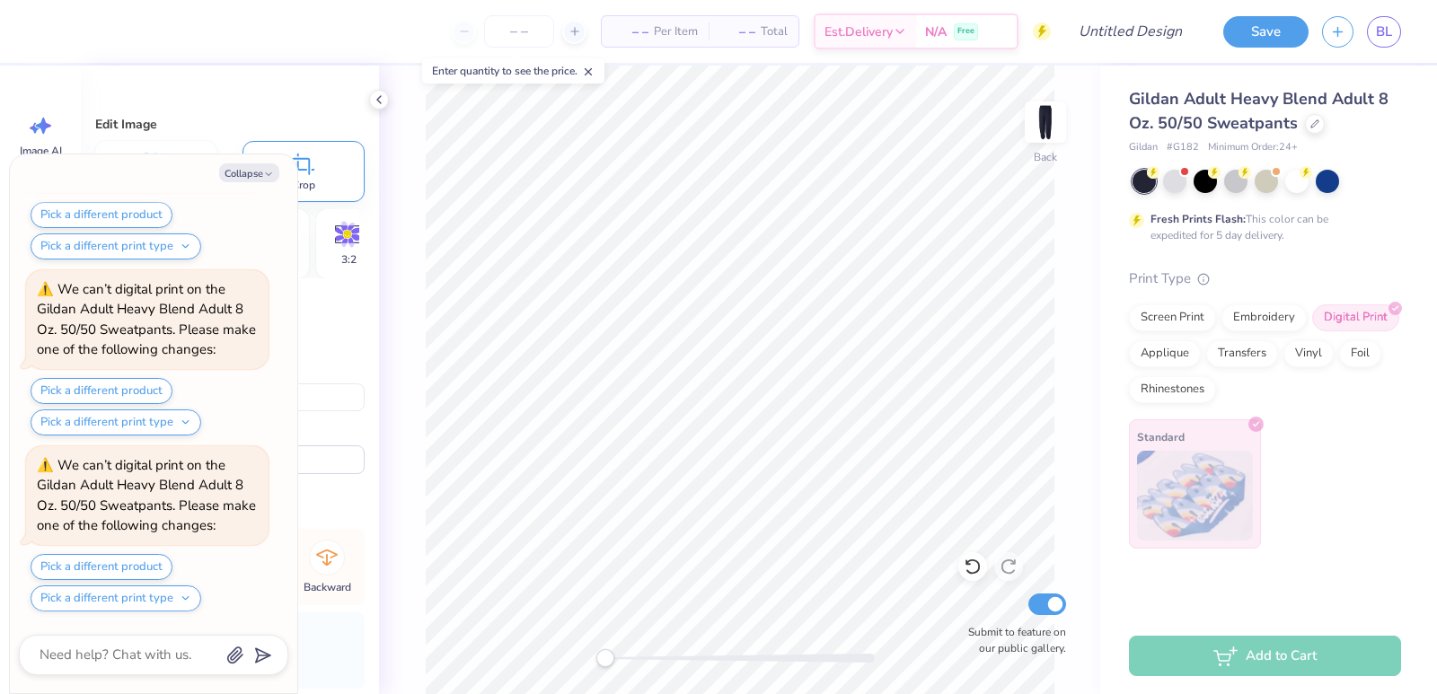
type textarea "x"
type input "4.76"
type input "7.66"
type input "17.17"
click at [269, 166] on button "Collapse" at bounding box center [249, 172] width 60 height 19
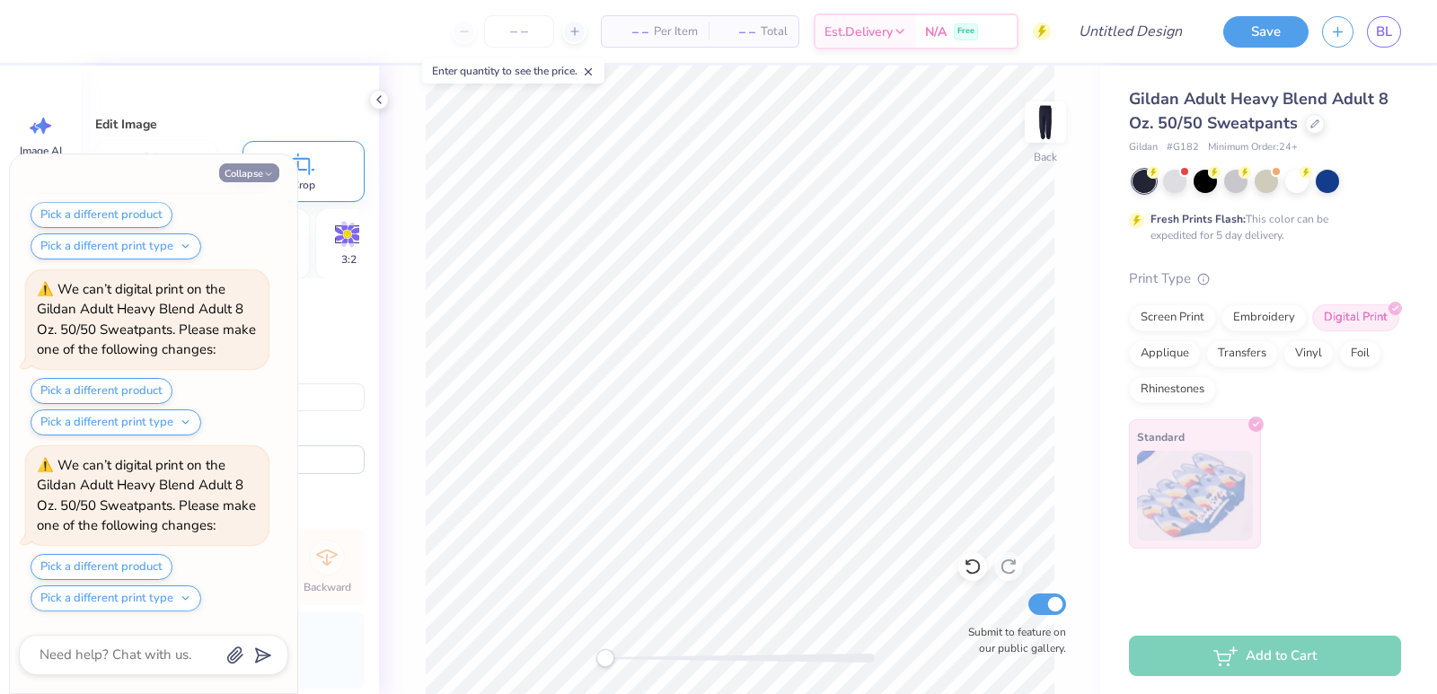
type textarea "x"
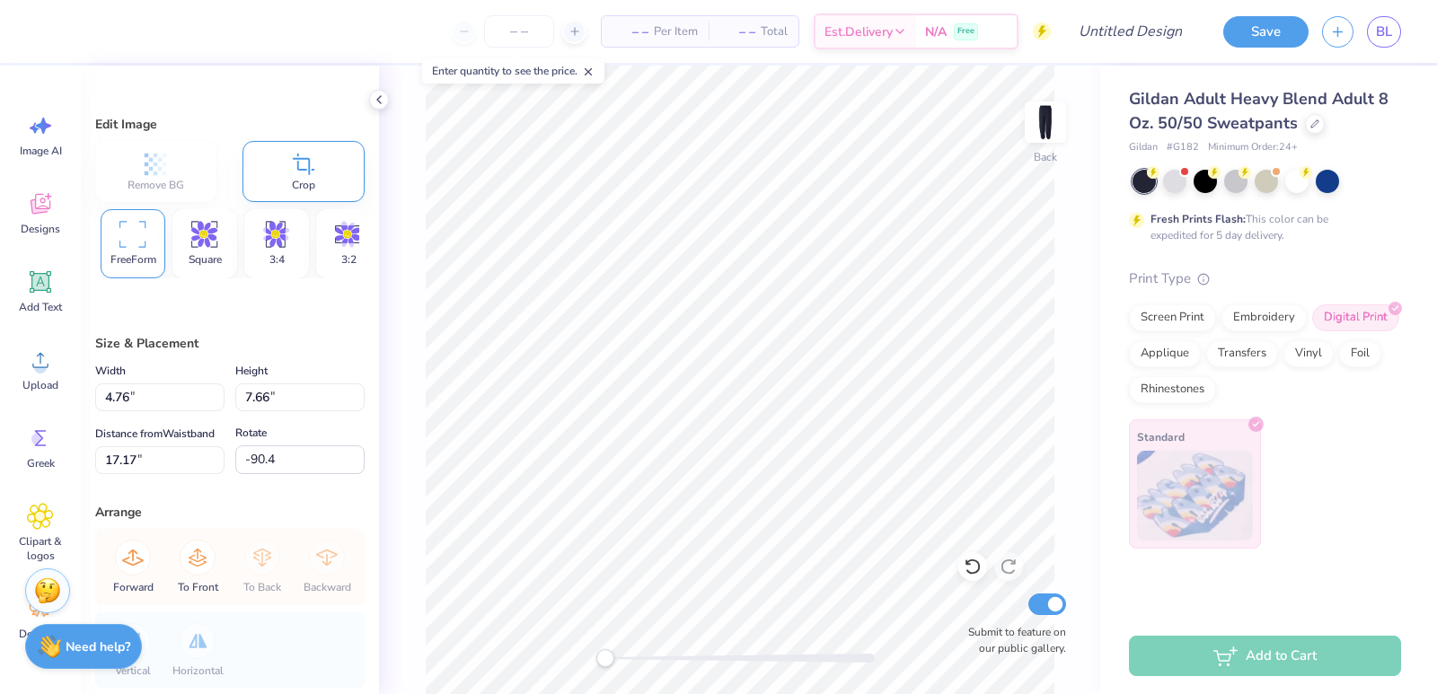
click at [157, 233] on div "FreeForm" at bounding box center [133, 243] width 65 height 69
type input "0.0"
type input "1.61"
type input "5.38"
type input "18.31"
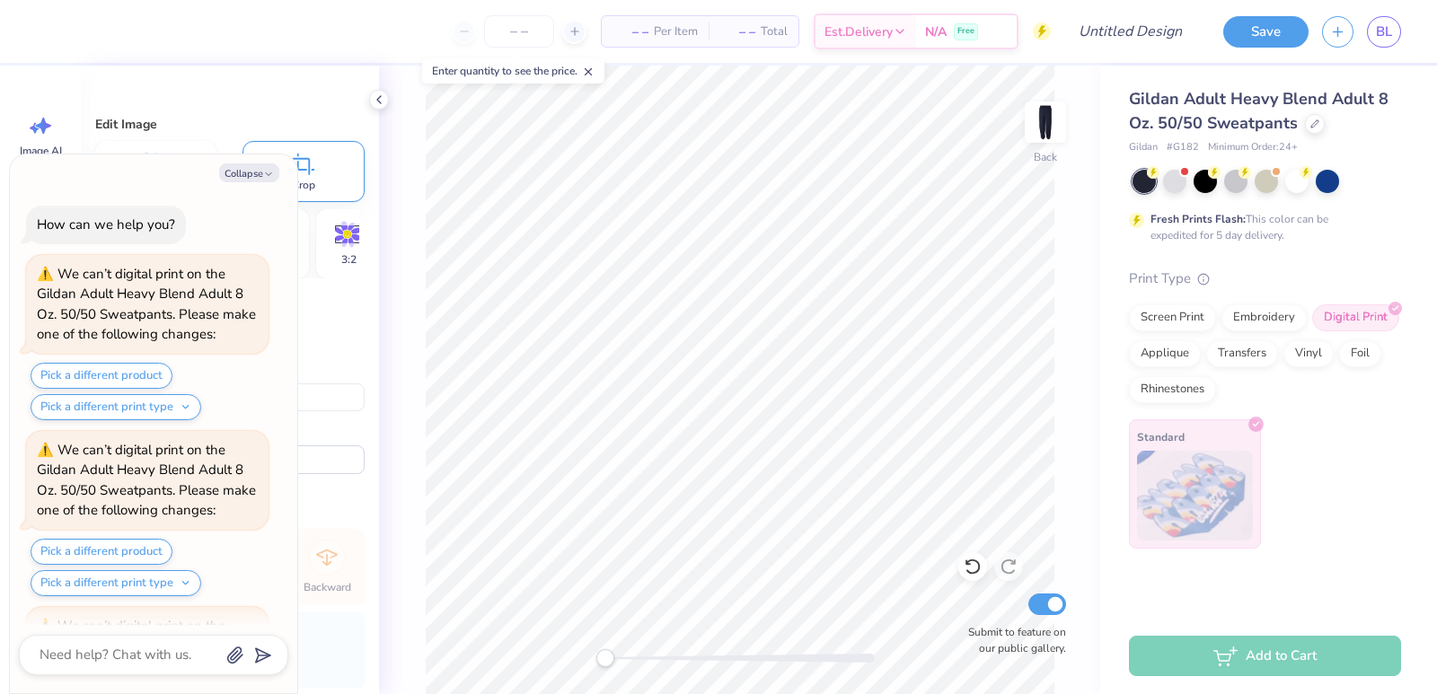
type textarea "x"
type input "-90.4"
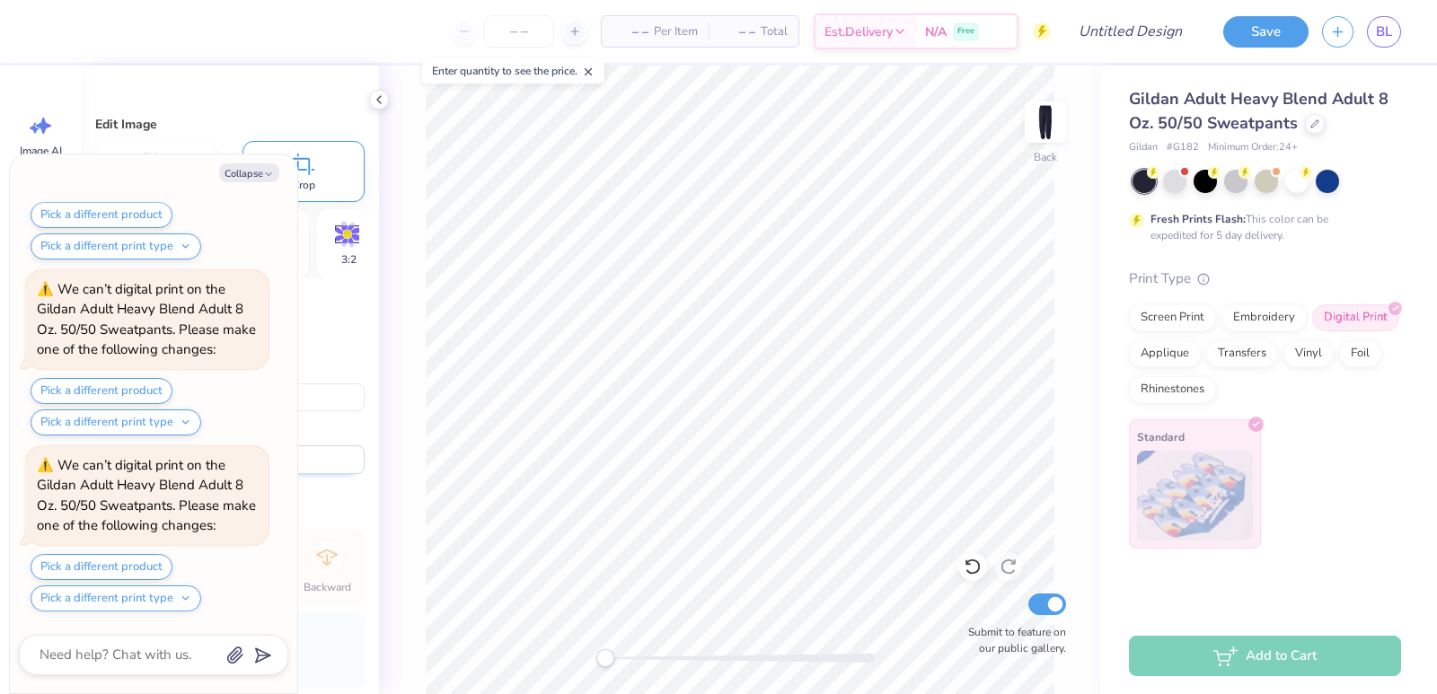
drag, startPoint x: 328, startPoint y: 520, endPoint x: 340, endPoint y: 458, distance: 63.2
click at [340, 458] on div "Edit Image Remove BG Crop FreeForm Square 3:4 3:2 16:9 Size & Placement Width 1…" at bounding box center [230, 380] width 298 height 629
type textarea "x"
type input "0.0"
type textarea "x"
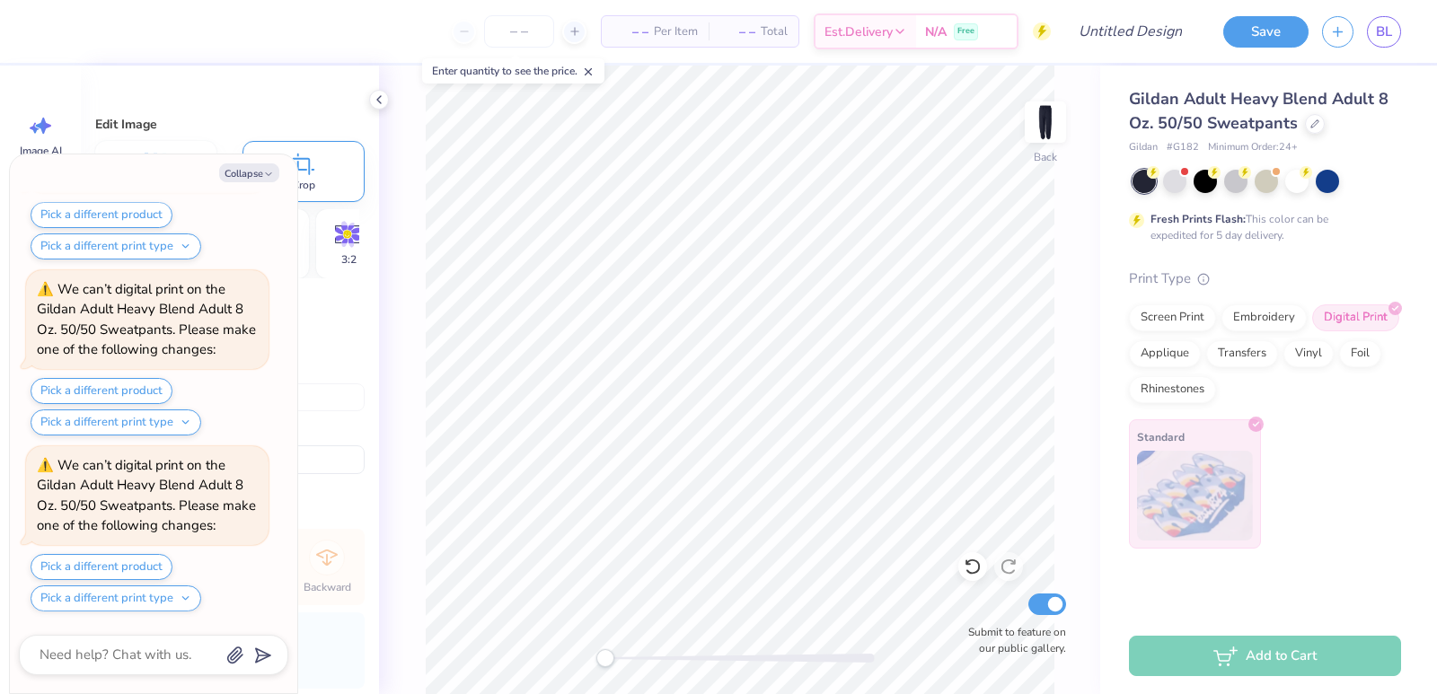
type input "-90.4"
type textarea "x"
type input "0.0"
type textarea "x"
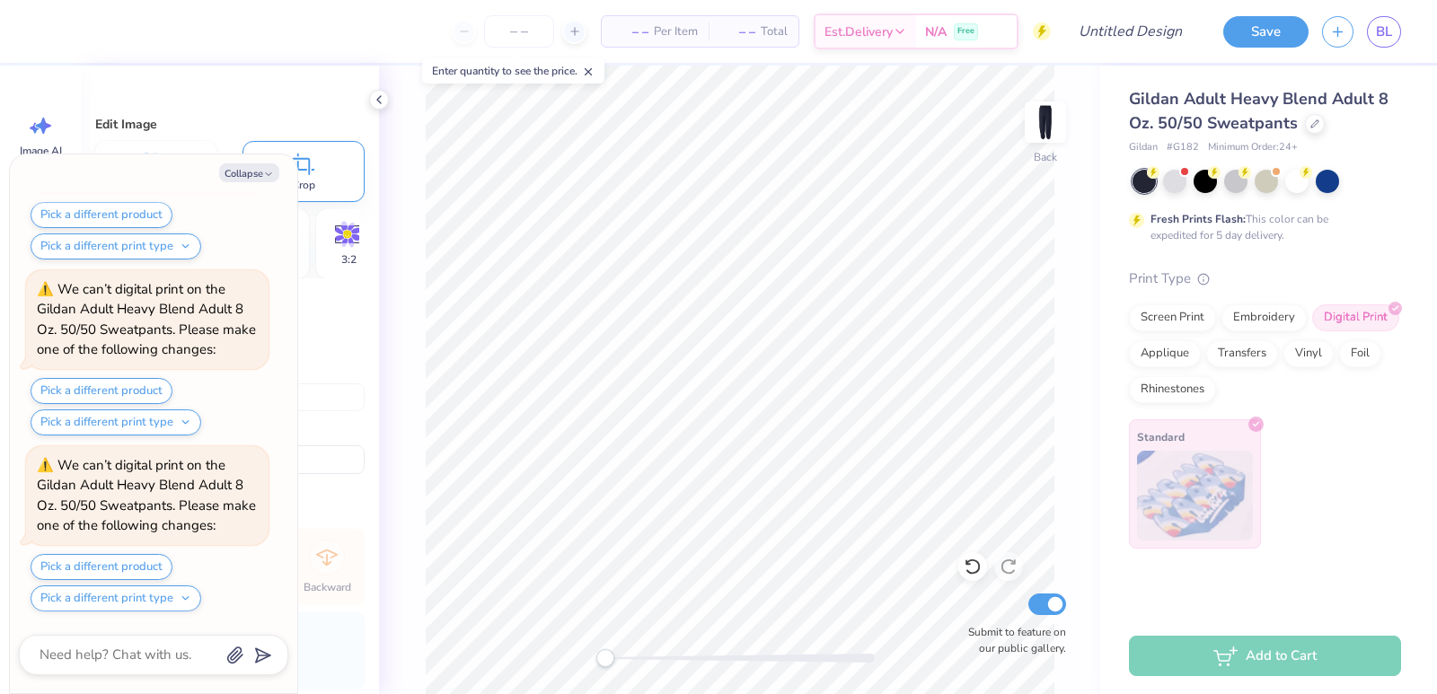
type input "7.33"
type input "7.87"
type input "-90.4"
type textarea "x"
type input "2.09"
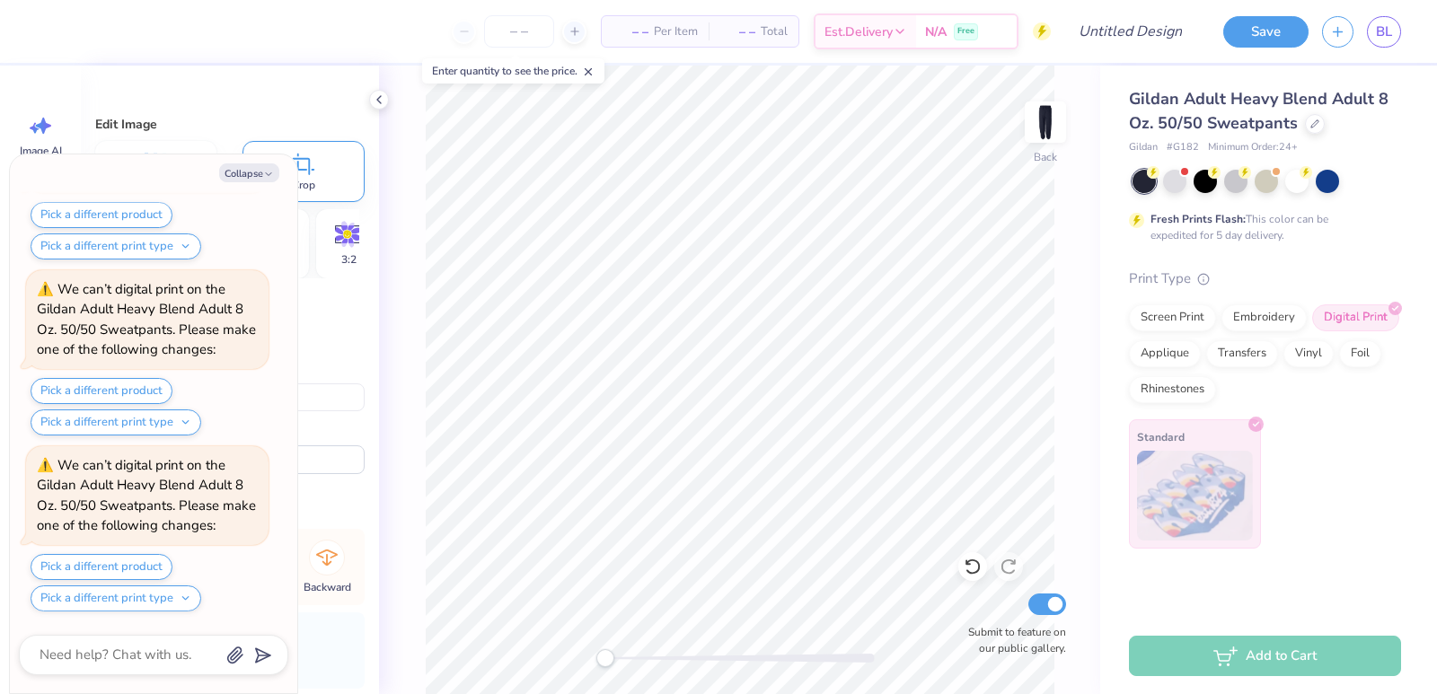
type input "9.39"
type input "7.86"
click at [335, 321] on div "Edit Image Remove BG Crop FreeForm Square 3:4 3:2 16:9 Size & Placement Width 2…" at bounding box center [230, 380] width 298 height 629
click at [258, 170] on button "Collapse" at bounding box center [249, 172] width 60 height 19
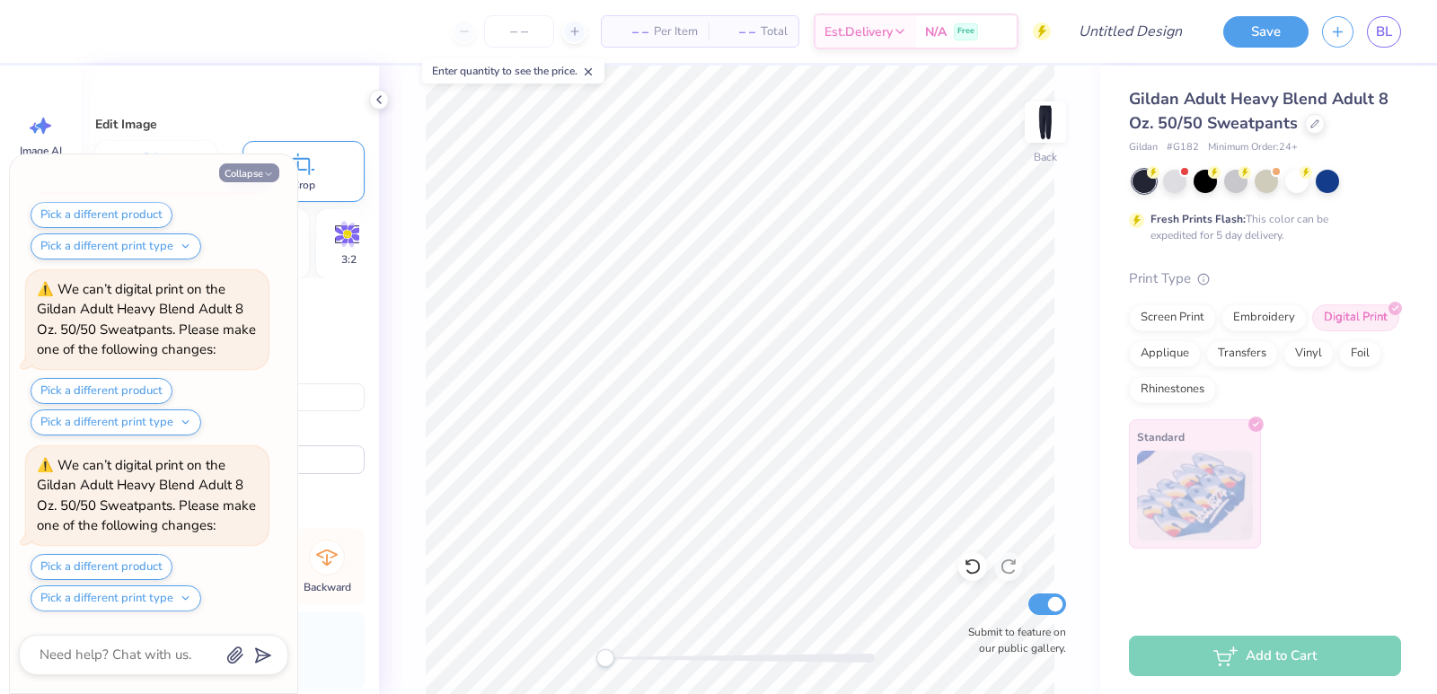
type textarea "x"
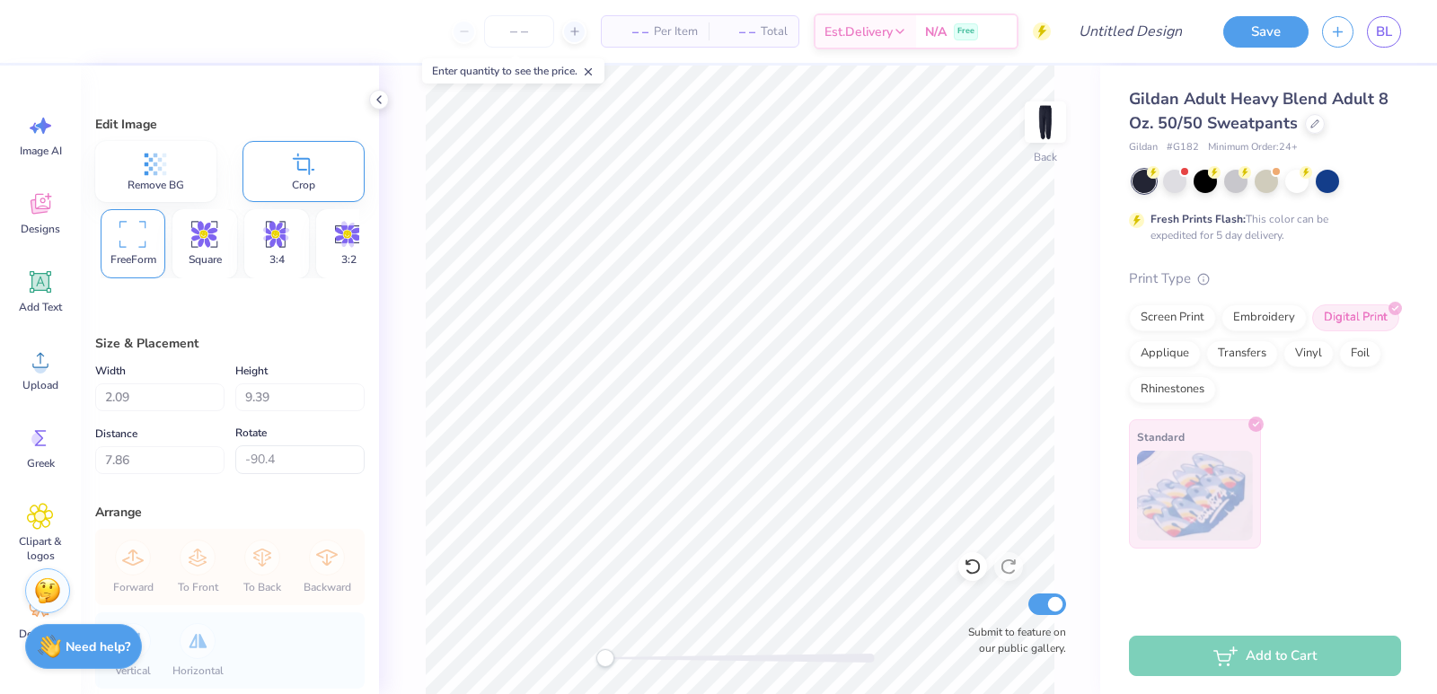
type input "0.0"
click at [979, 566] on icon at bounding box center [971, 567] width 15 height 16
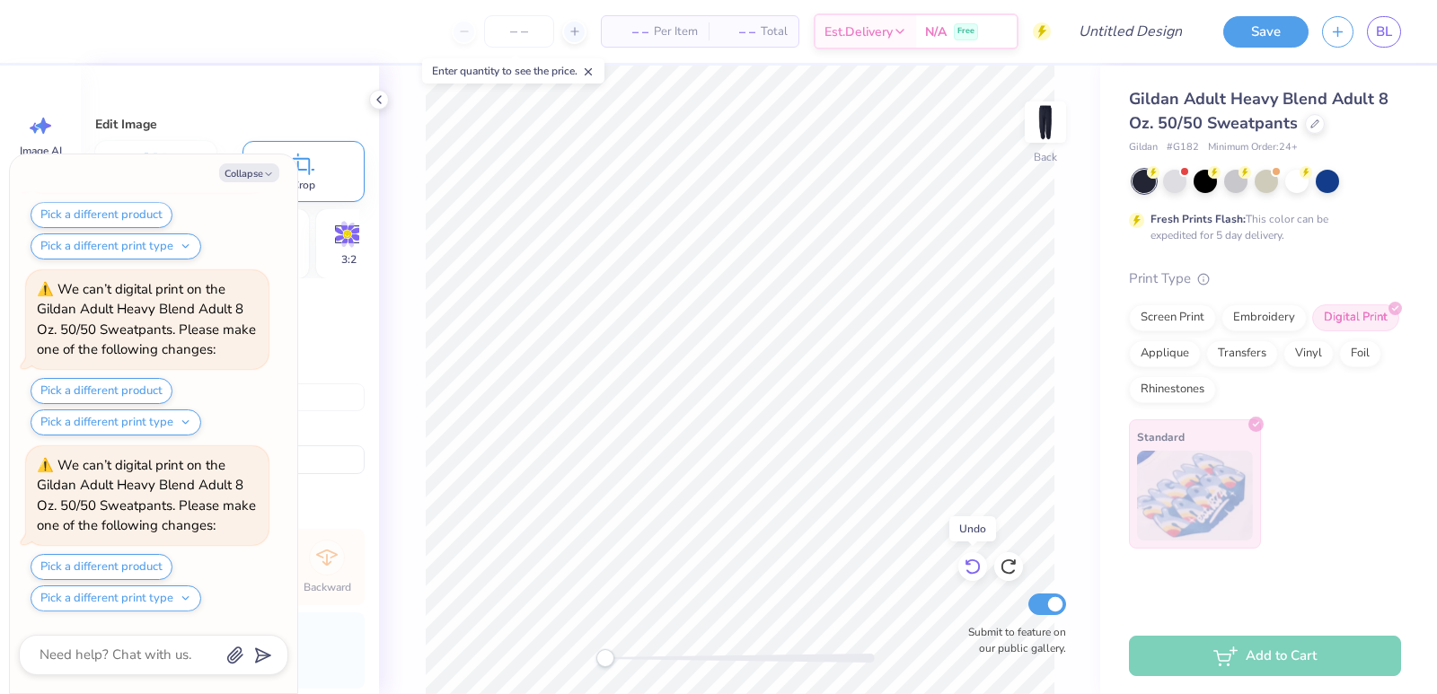
click at [979, 566] on icon at bounding box center [971, 567] width 15 height 16
click at [1002, 564] on icon at bounding box center [1007, 567] width 15 height 16
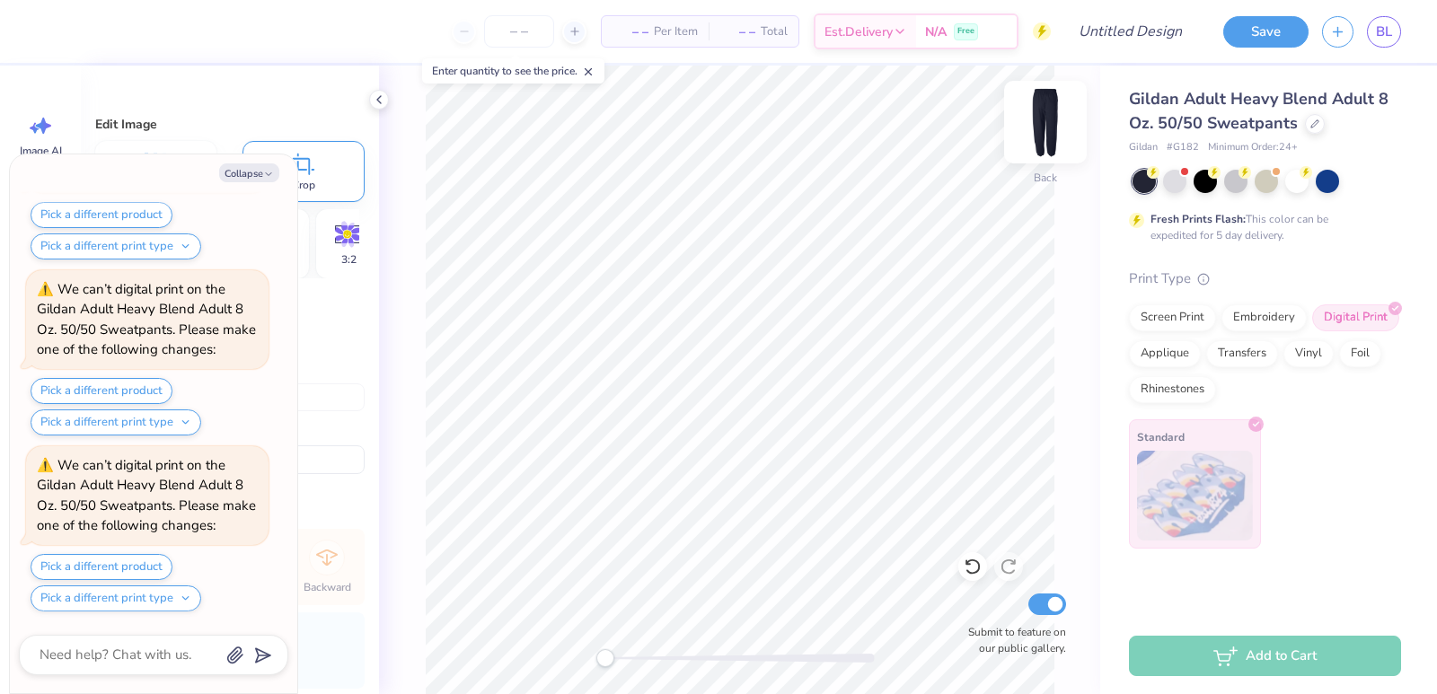
click at [1035, 123] on img at bounding box center [1045, 122] width 72 height 72
click at [1039, 124] on img at bounding box center [1045, 122] width 72 height 72
click at [261, 178] on button "Collapse" at bounding box center [249, 172] width 60 height 19
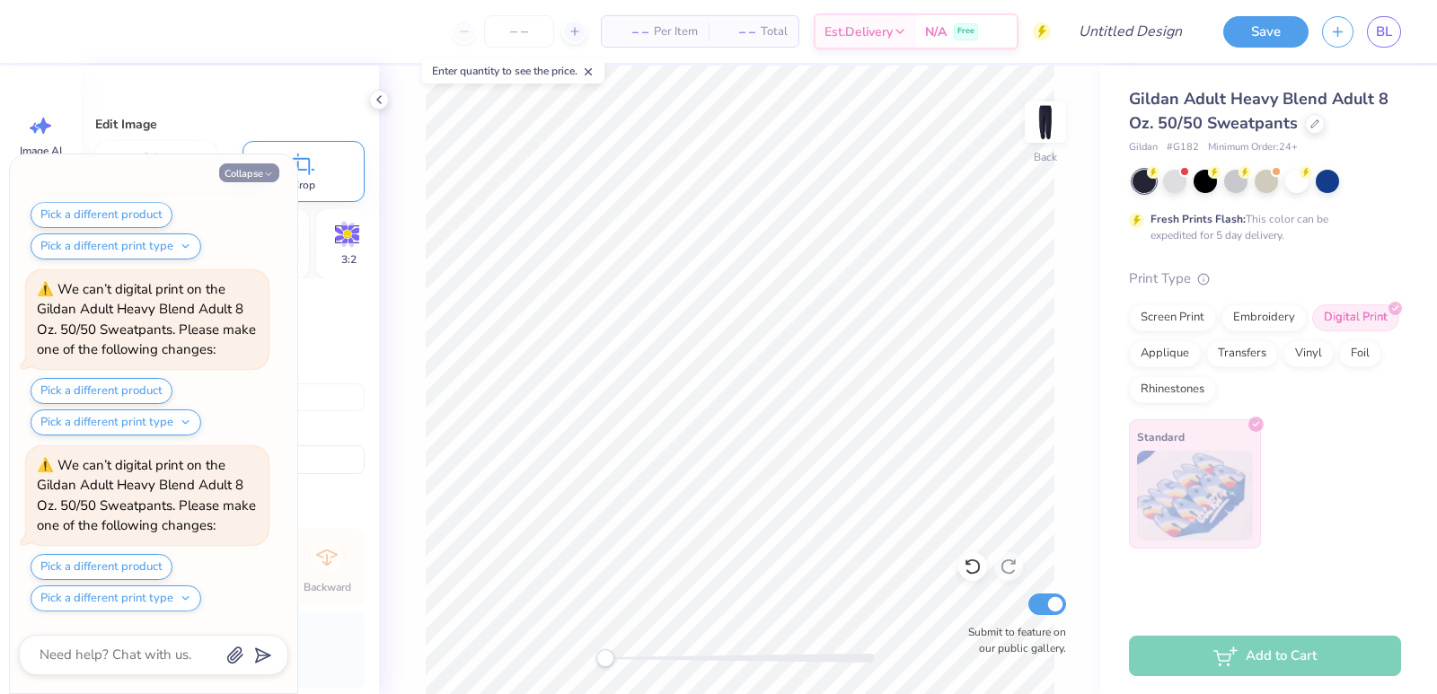
type textarea "x"
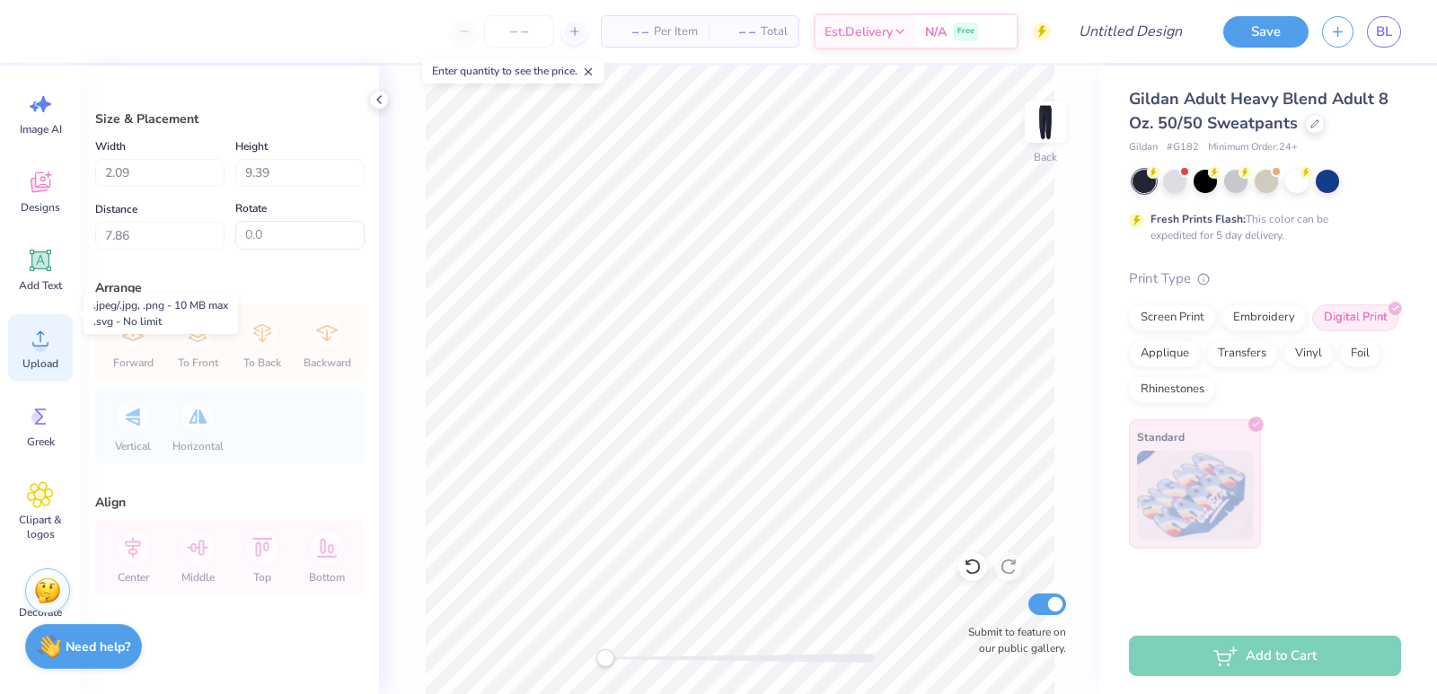
scroll to position [92, 0]
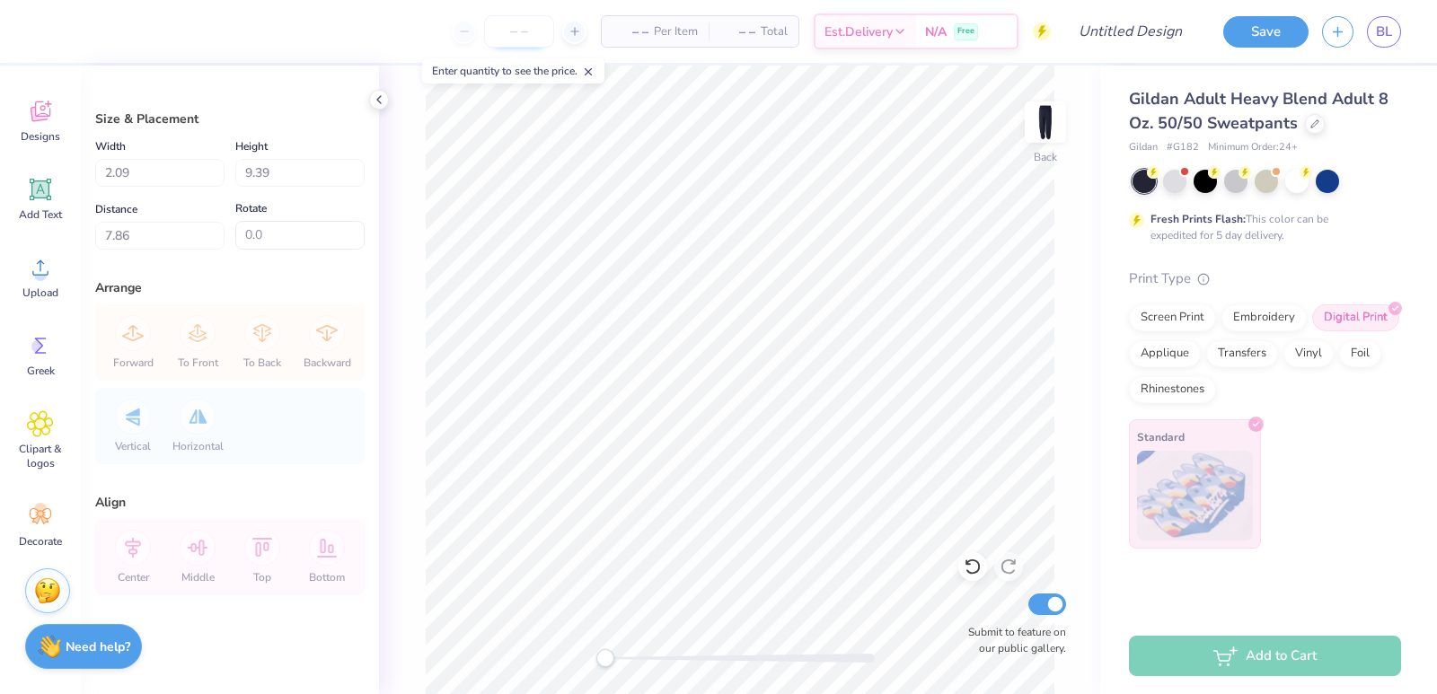
click at [519, 34] on input "number" at bounding box center [519, 31] width 70 height 32
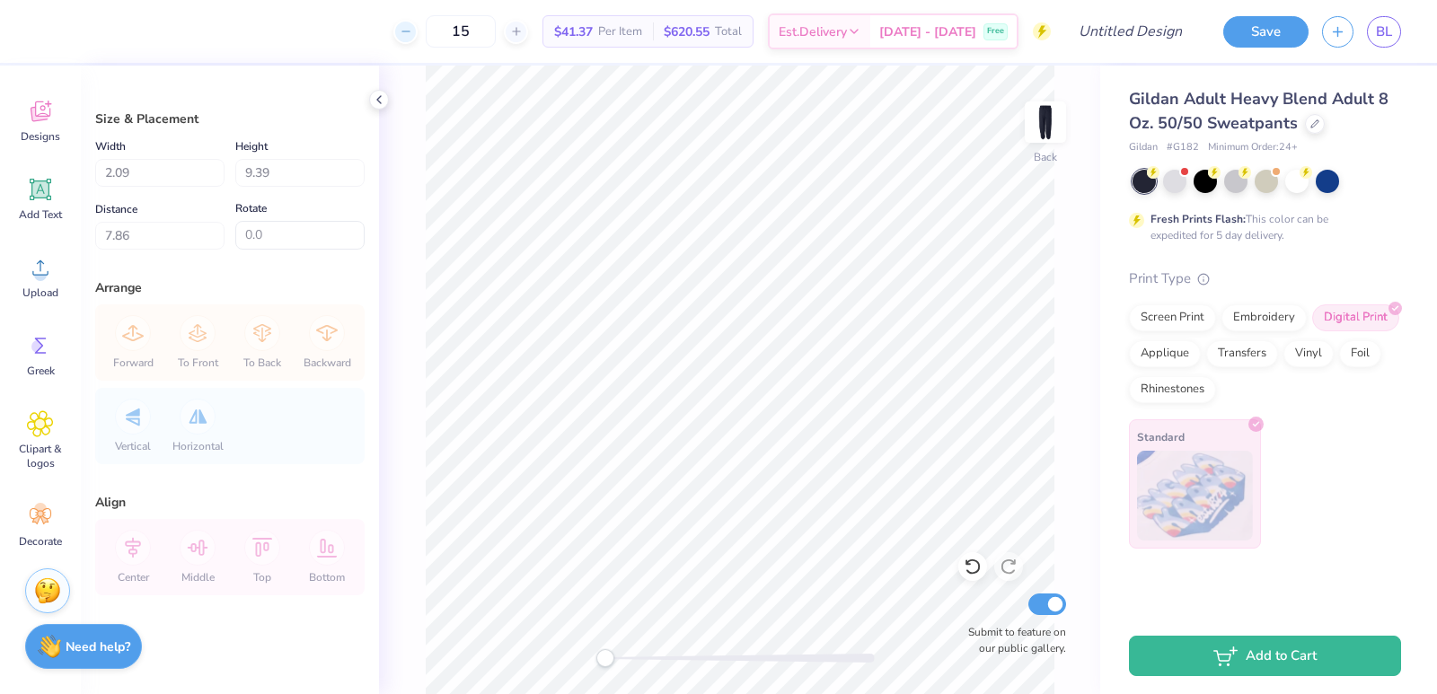
click at [412, 29] on icon at bounding box center [406, 31] width 13 height 13
click at [496, 33] on input "13" at bounding box center [461, 31] width 70 height 32
type input "1"
type input "2"
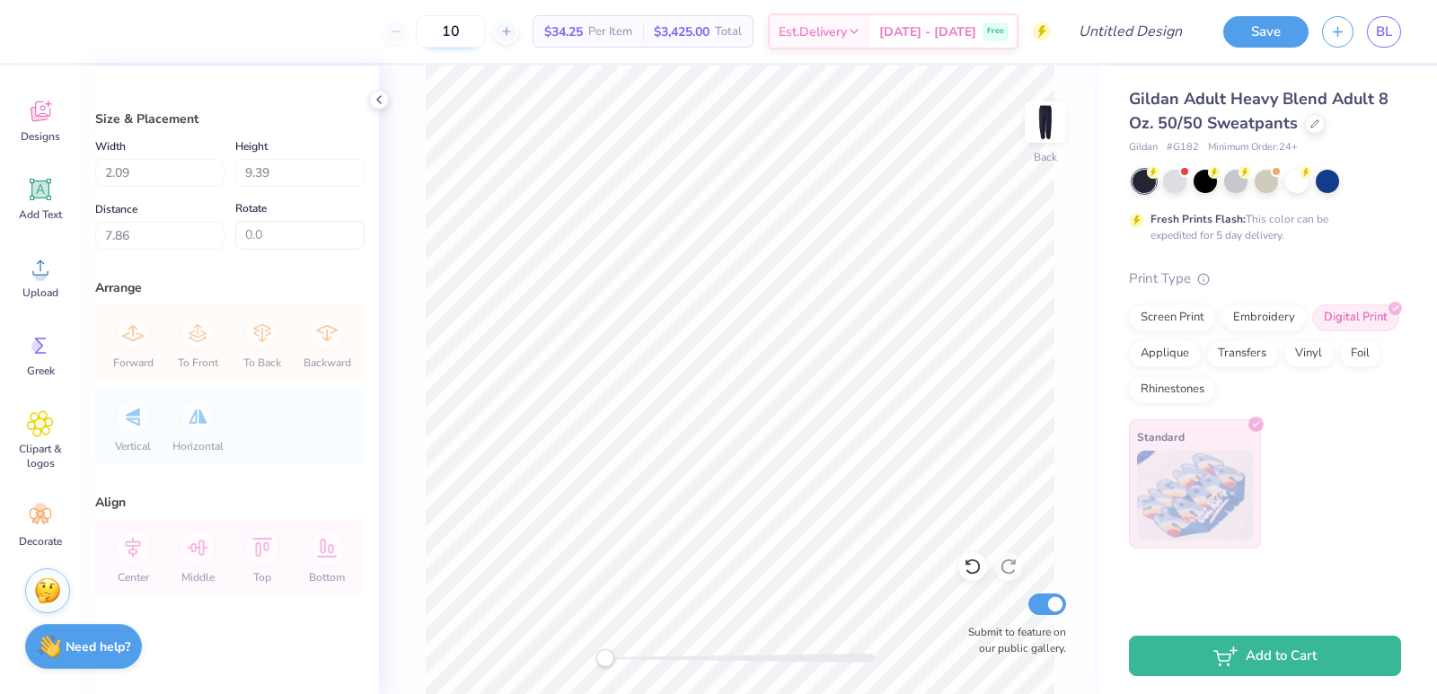
type input "1"
type input "2"
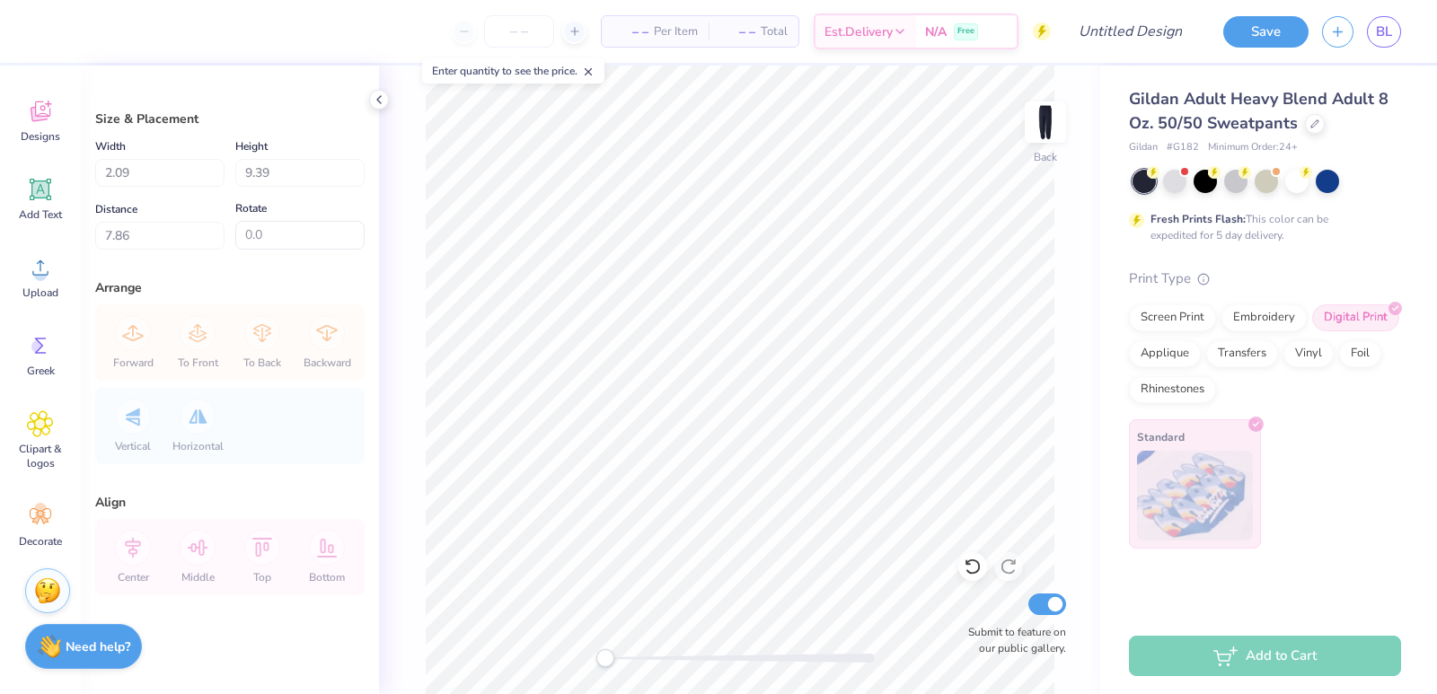
type input "1"
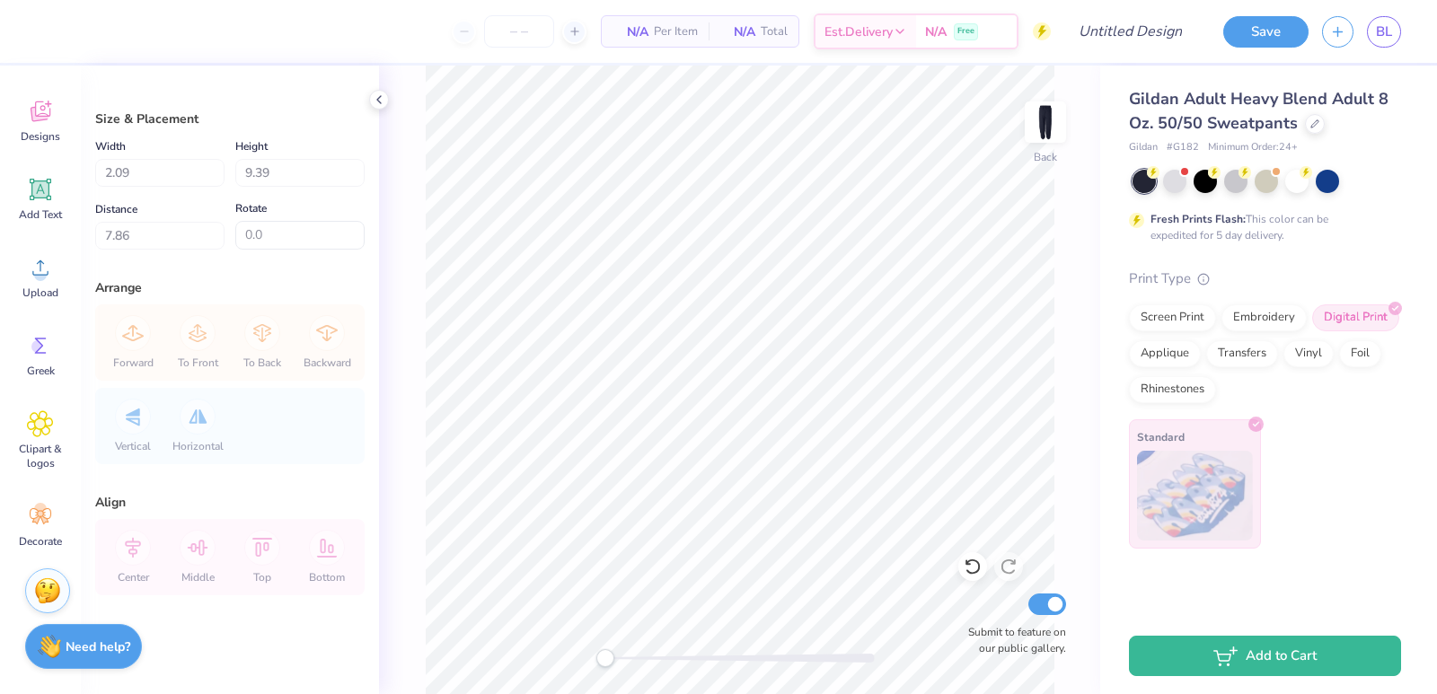
type input "2"
type input "3"
type input "4"
type input "5"
type input "6"
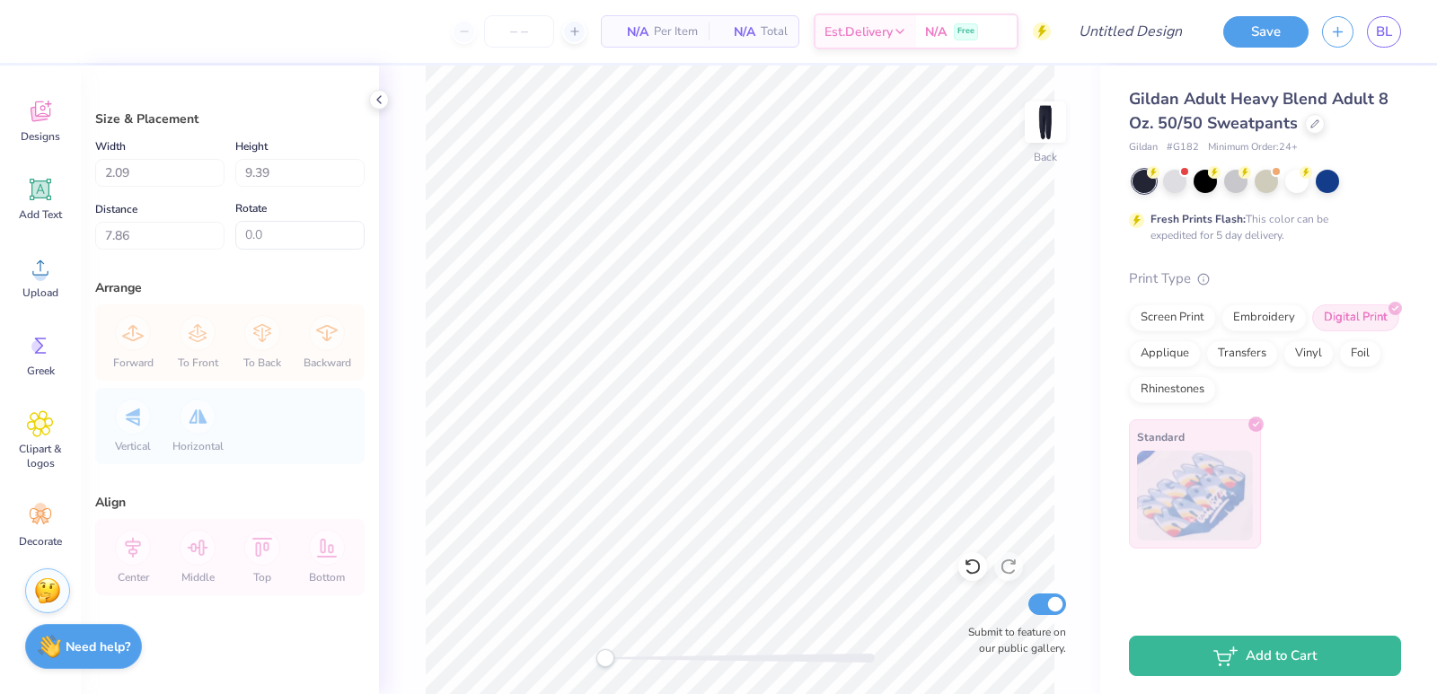
type input "7"
type input "8"
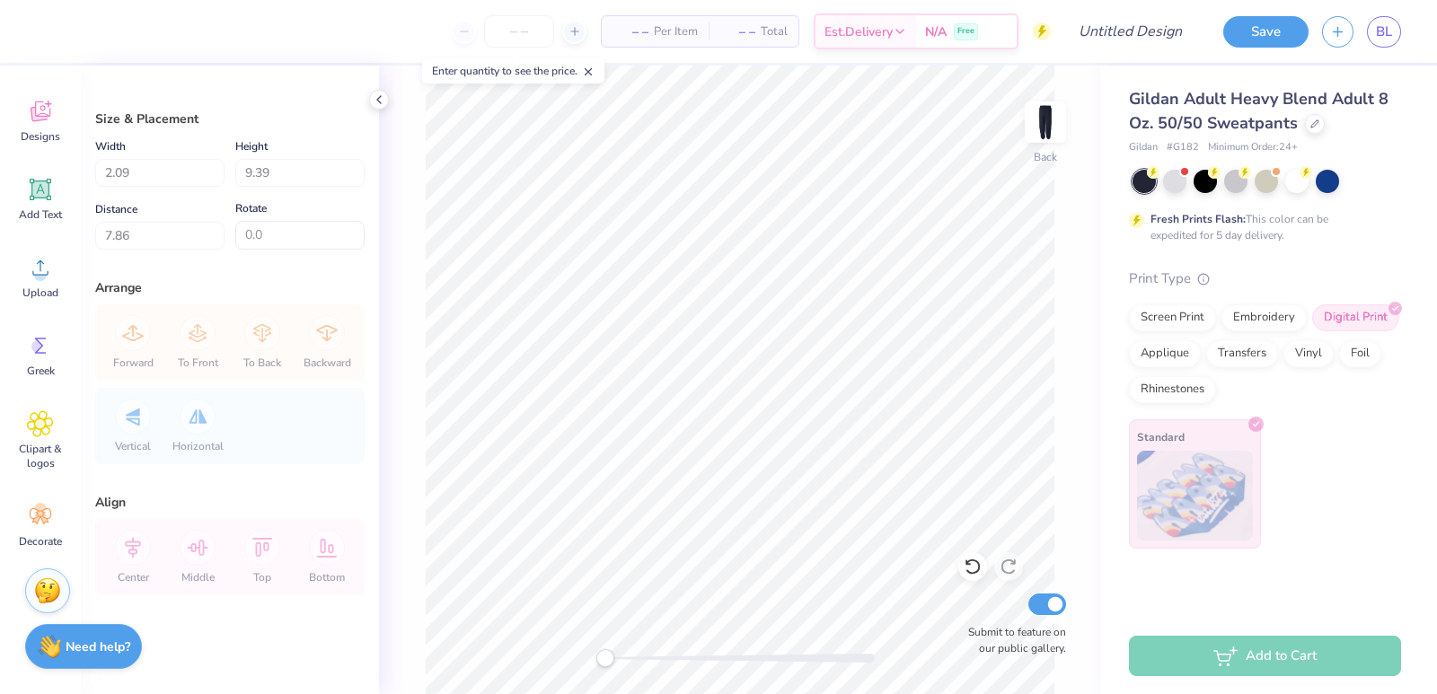
type input "9"
type input "0"
